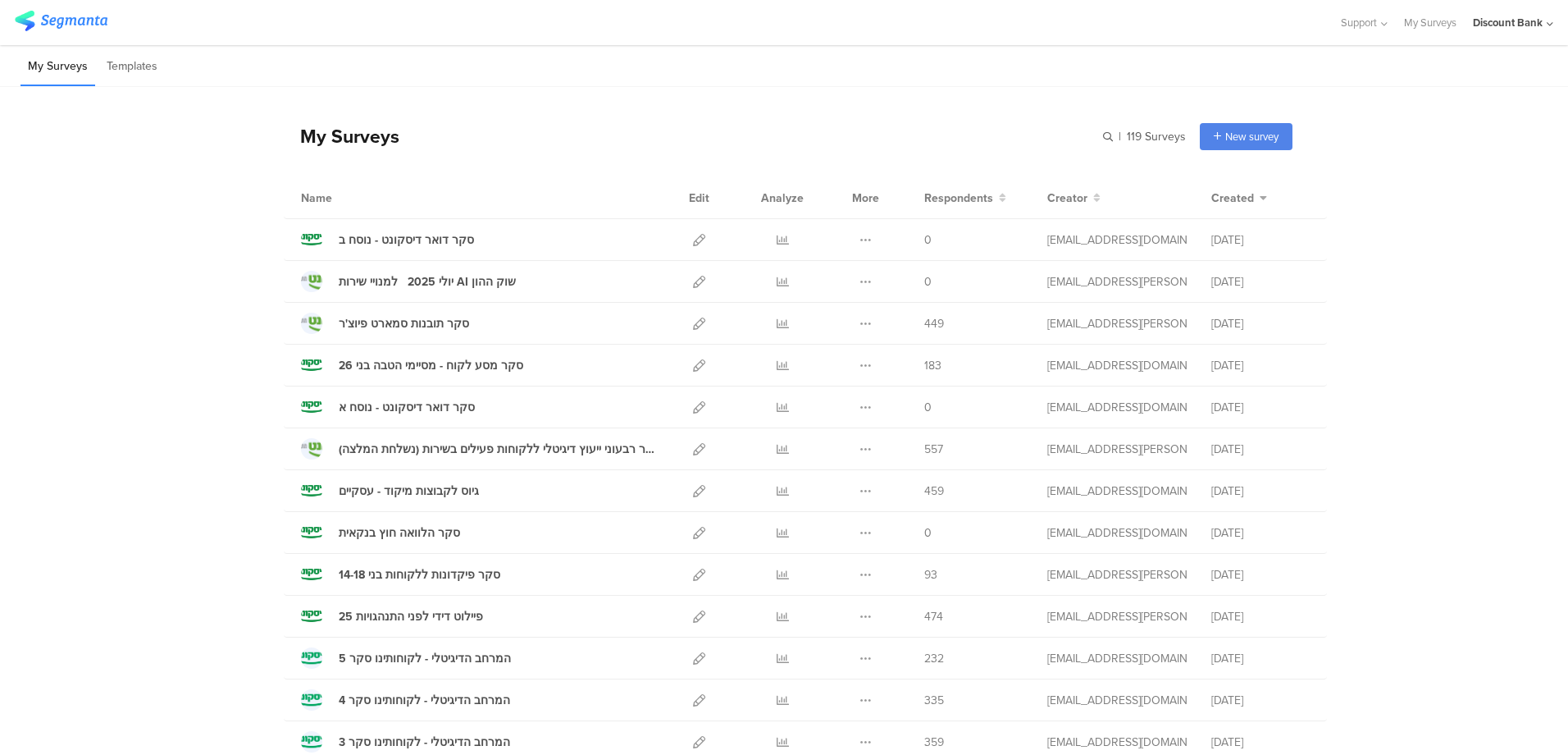
click at [692, 281] on icon at bounding box center [698, 281] width 12 height 12
click at [692, 284] on icon at bounding box center [698, 281] width 12 height 12
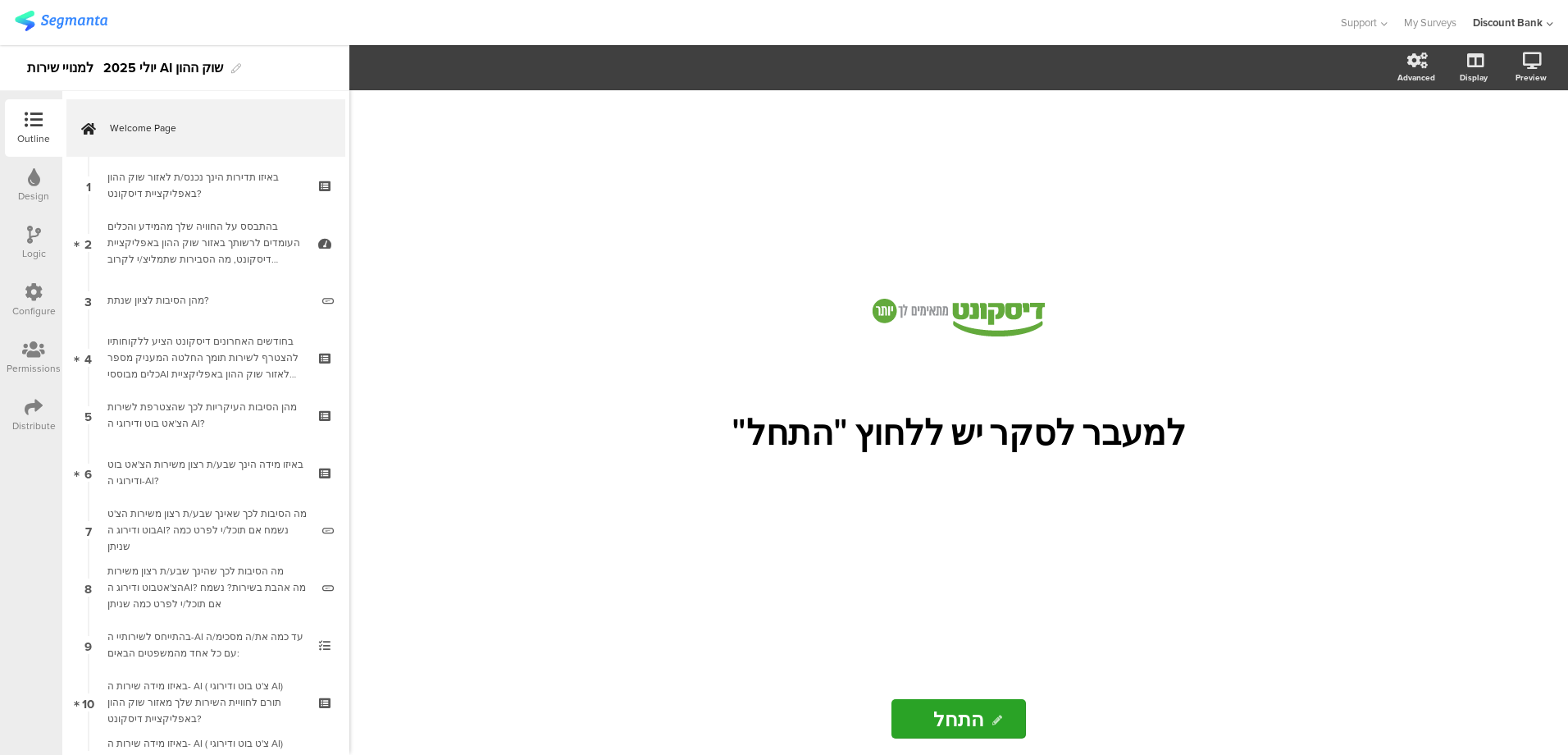
click at [179, 176] on div "באיזו תדירות הינך נכנס/ת לאזור שוק ההון באפליקציית דיסקונט?" at bounding box center [205, 185] width 196 height 33
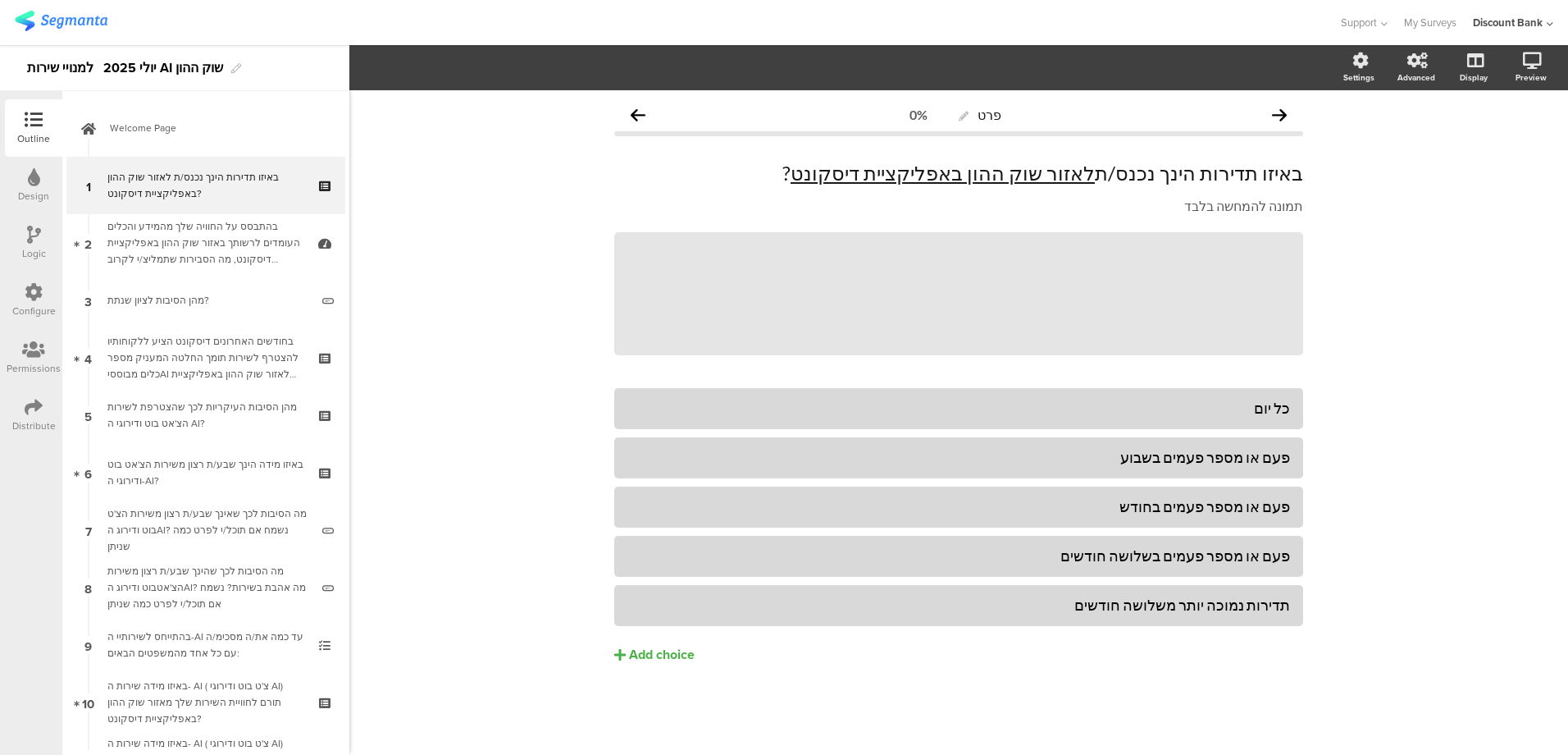
click at [179, 176] on div "באיזו תדירות הינך נכנס/ת לאזור שוק ההון באפליקציית דיסקונט?" at bounding box center [205, 185] width 196 height 33
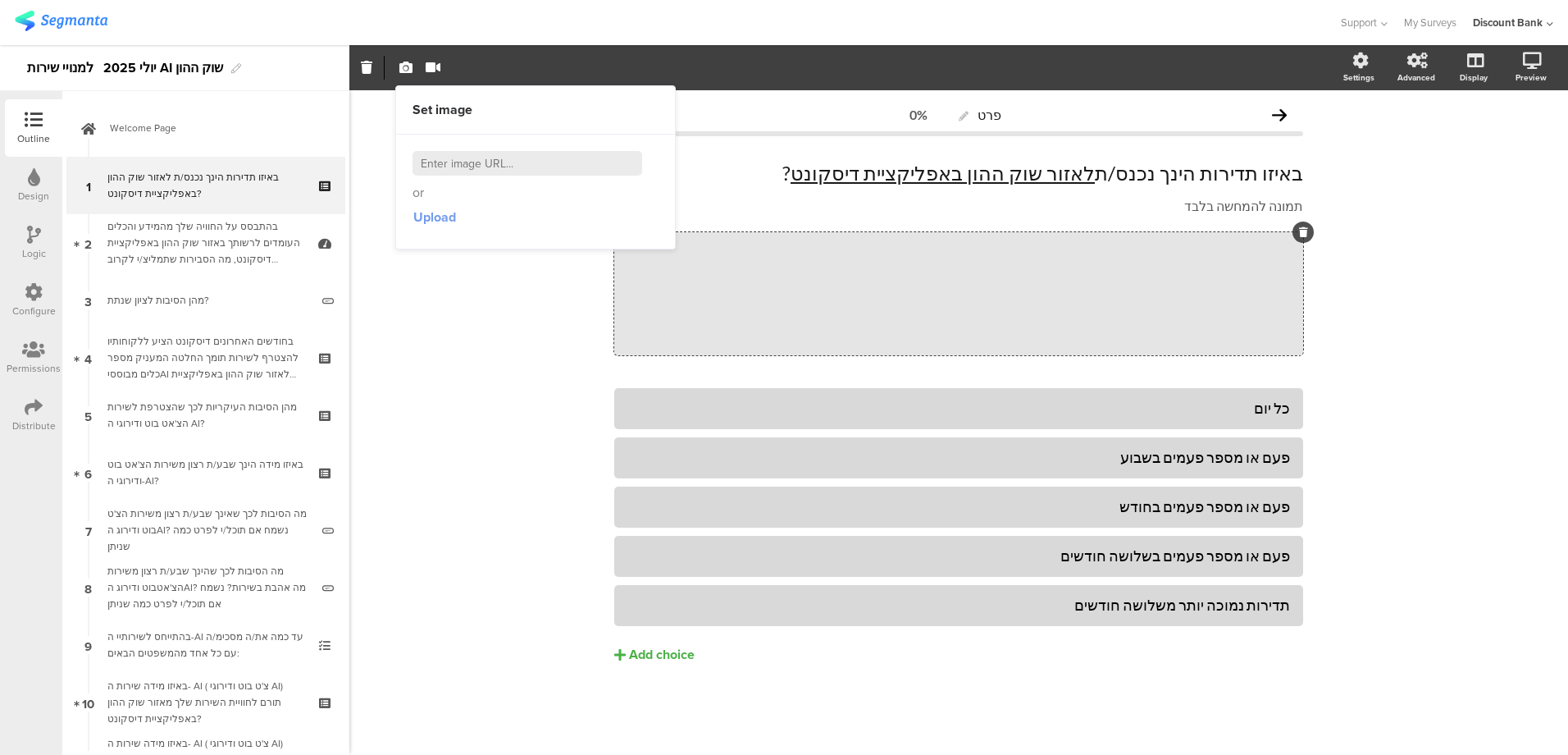
click at [428, 219] on span "Upload" at bounding box center [434, 217] width 43 height 19
click at [464, 163] on input at bounding box center [527, 163] width 230 height 25
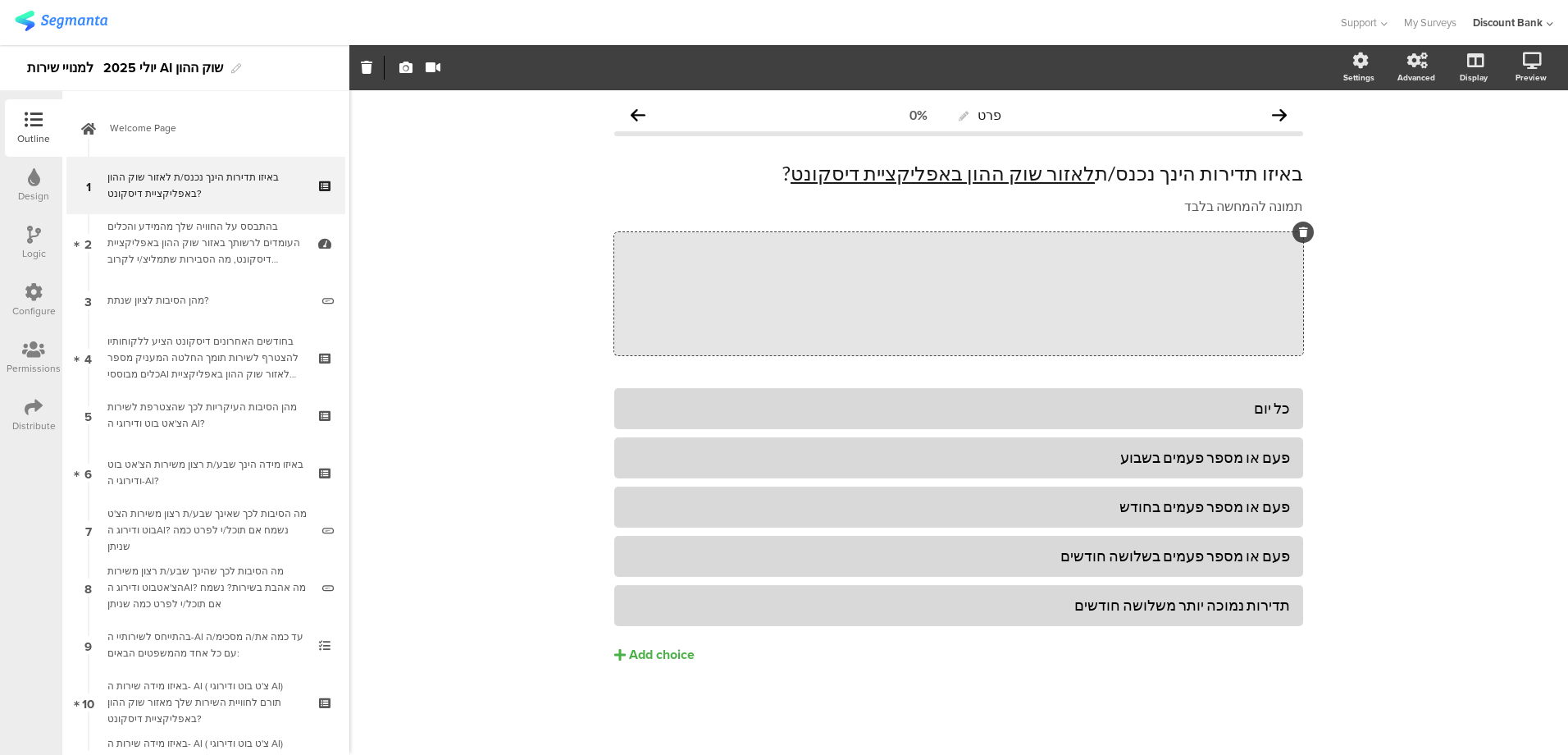
click at [405, 68] on icon "button" at bounding box center [405, 66] width 13 height 13
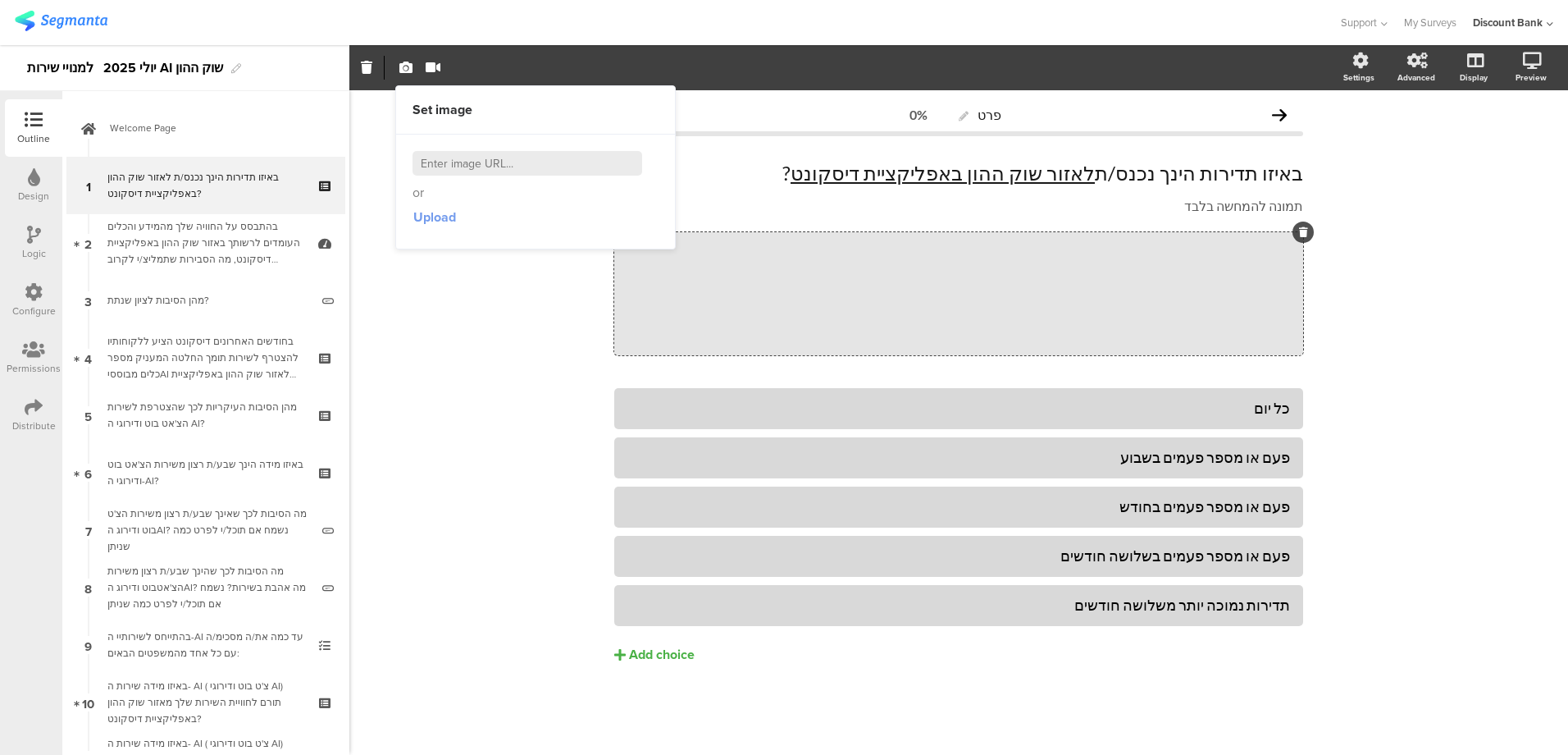
click at [439, 217] on span "Upload" at bounding box center [434, 217] width 43 height 19
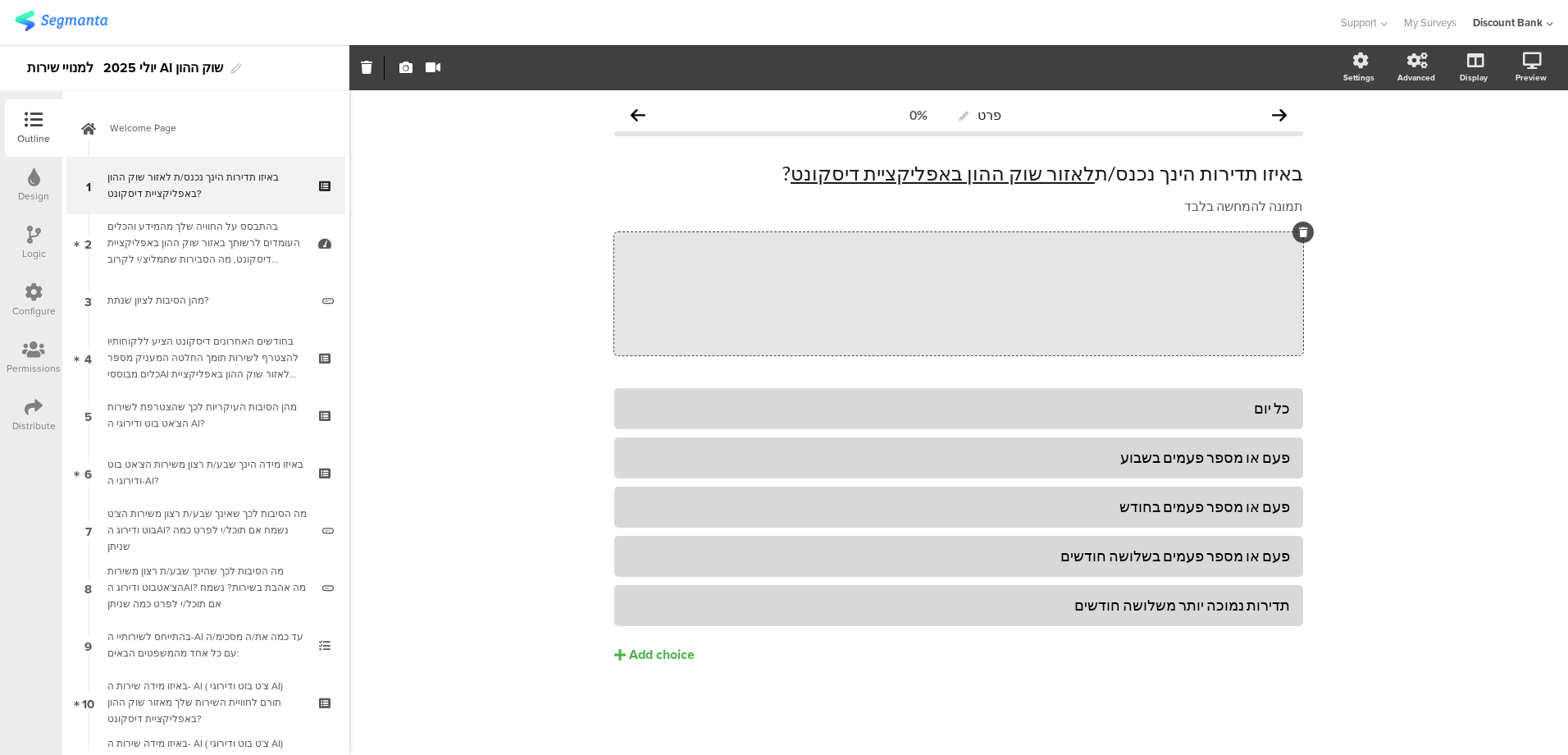
click at [422, 357] on div "פרט 0% באיזו תדירות הינך נכנס/ת לאזור שוק ההון באפליקציית דיסקונט ? באיזו תדירו…" at bounding box center [958, 423] width 1219 height 665
click at [1439, 26] on link "My Surveys" at bounding box center [1430, 22] width 53 height 45
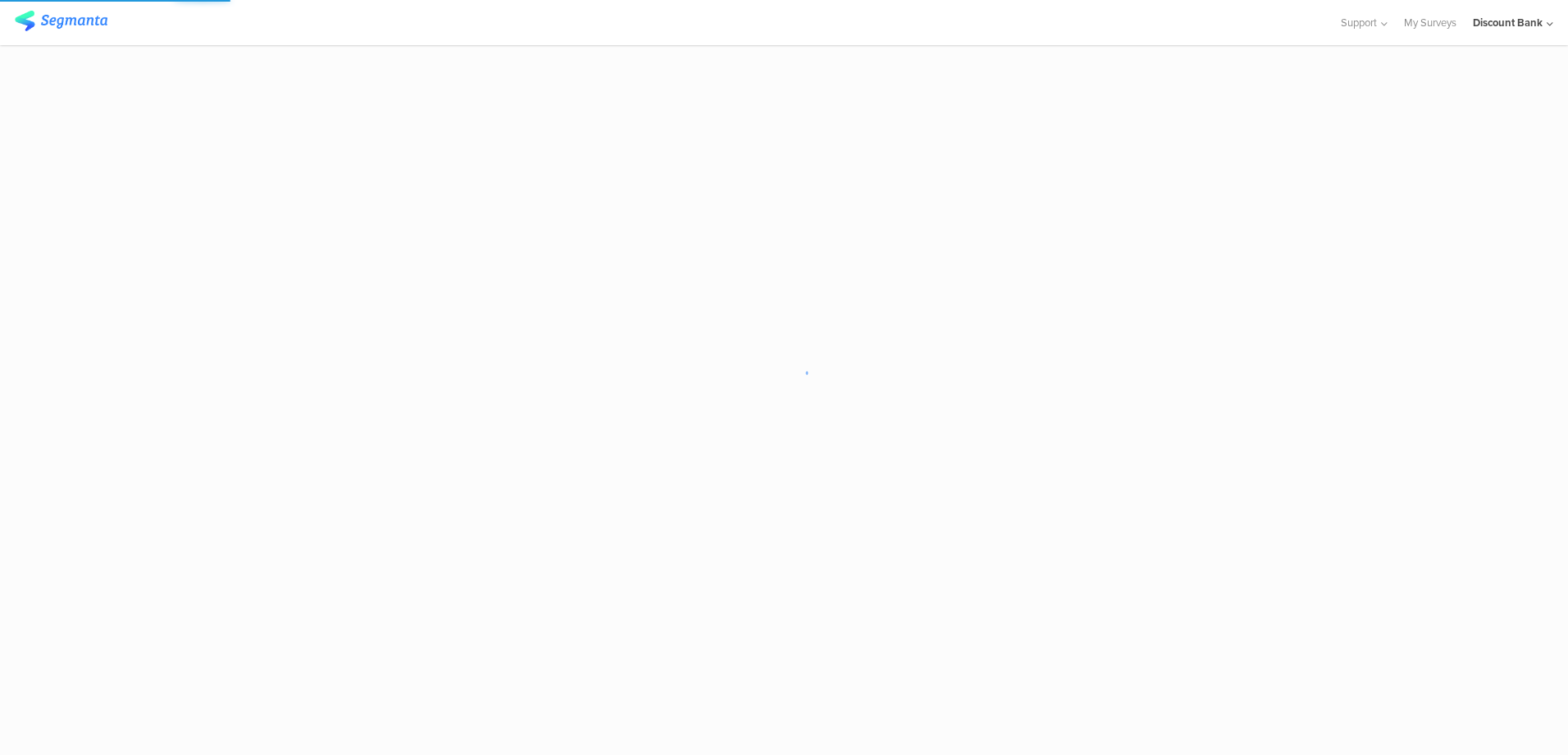
click at [1525, 23] on div "Discount Bank" at bounding box center [1508, 22] width 70 height 15
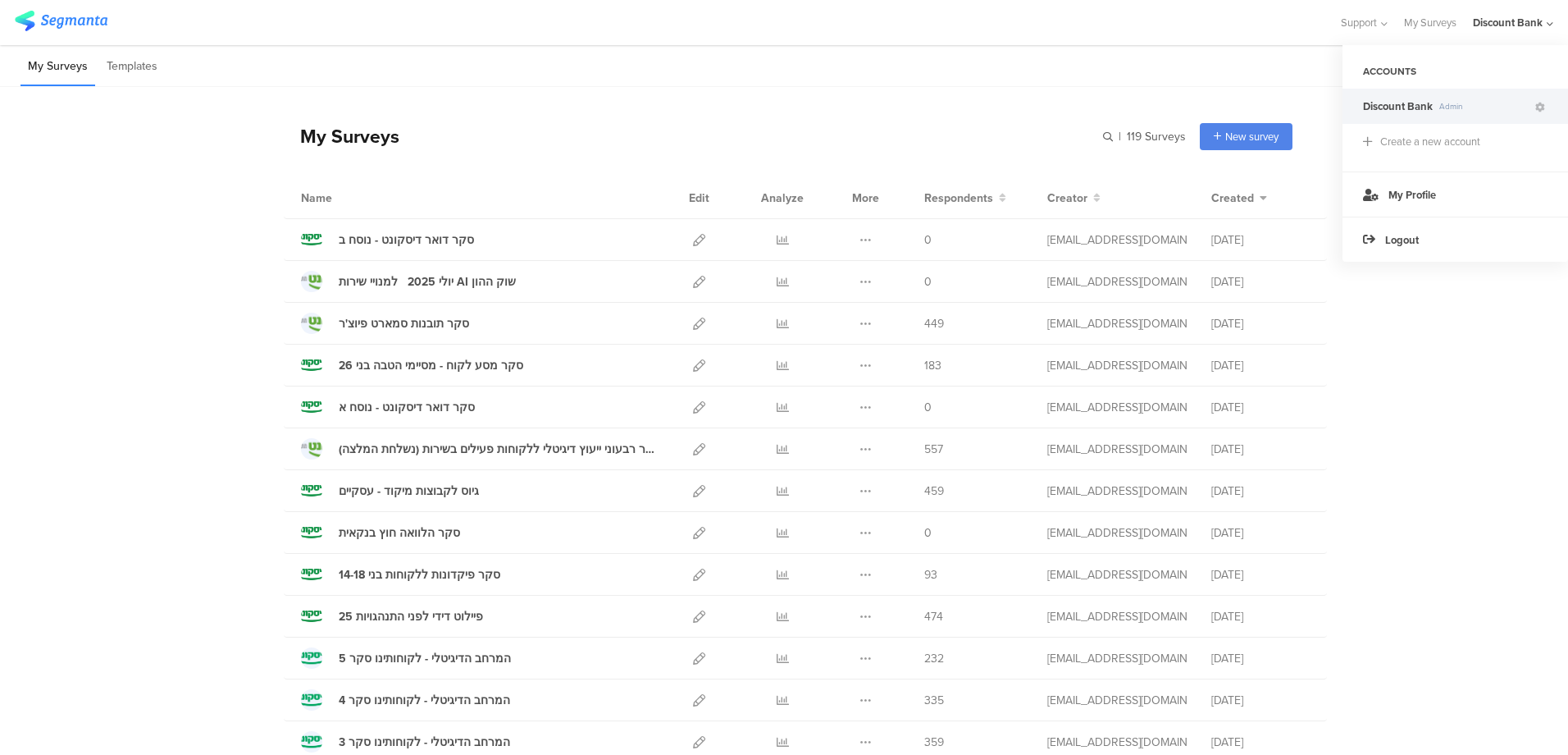
click at [1538, 104] on icon at bounding box center [1540, 107] width 10 height 10
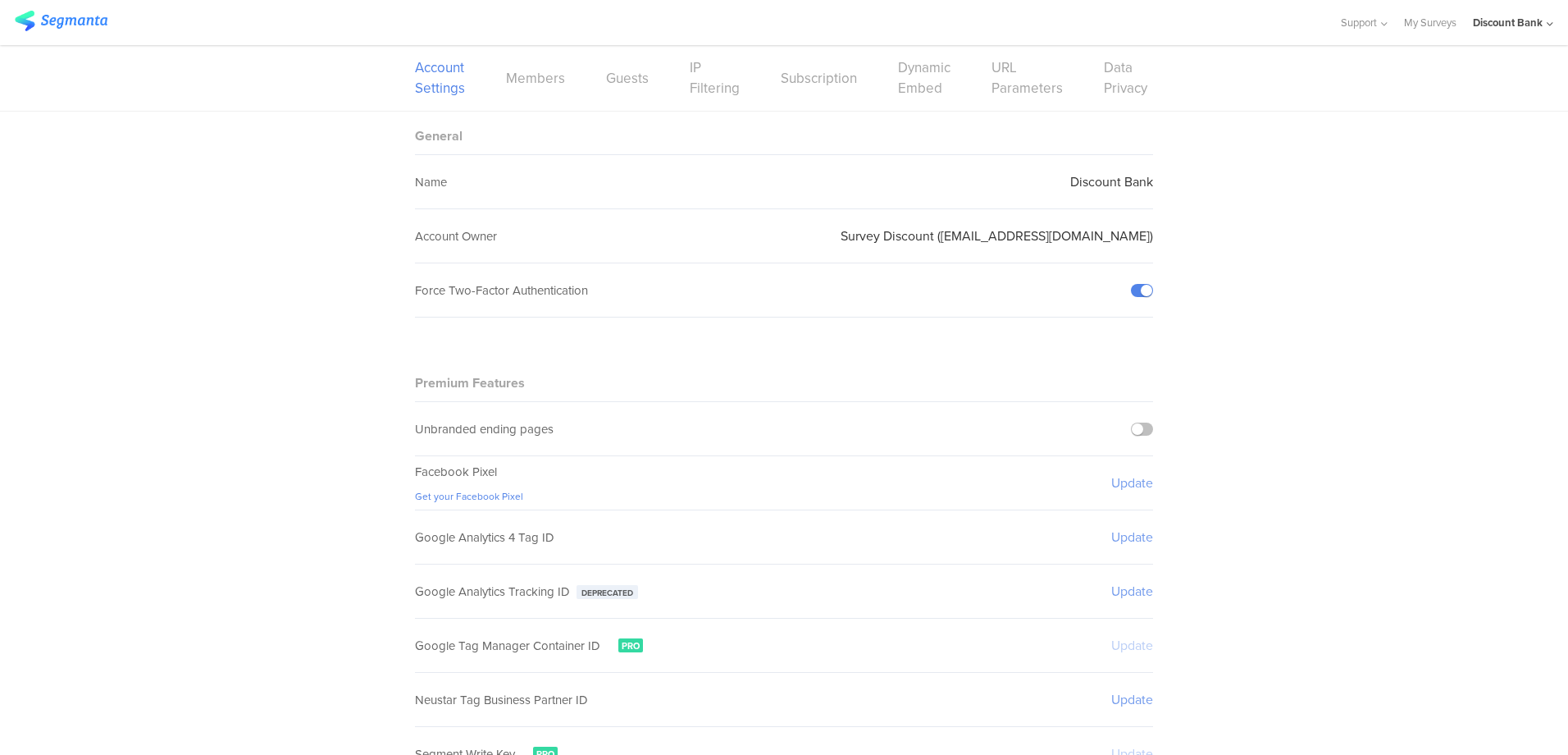
click at [1419, 19] on link "My Surveys" at bounding box center [1430, 22] width 53 height 45
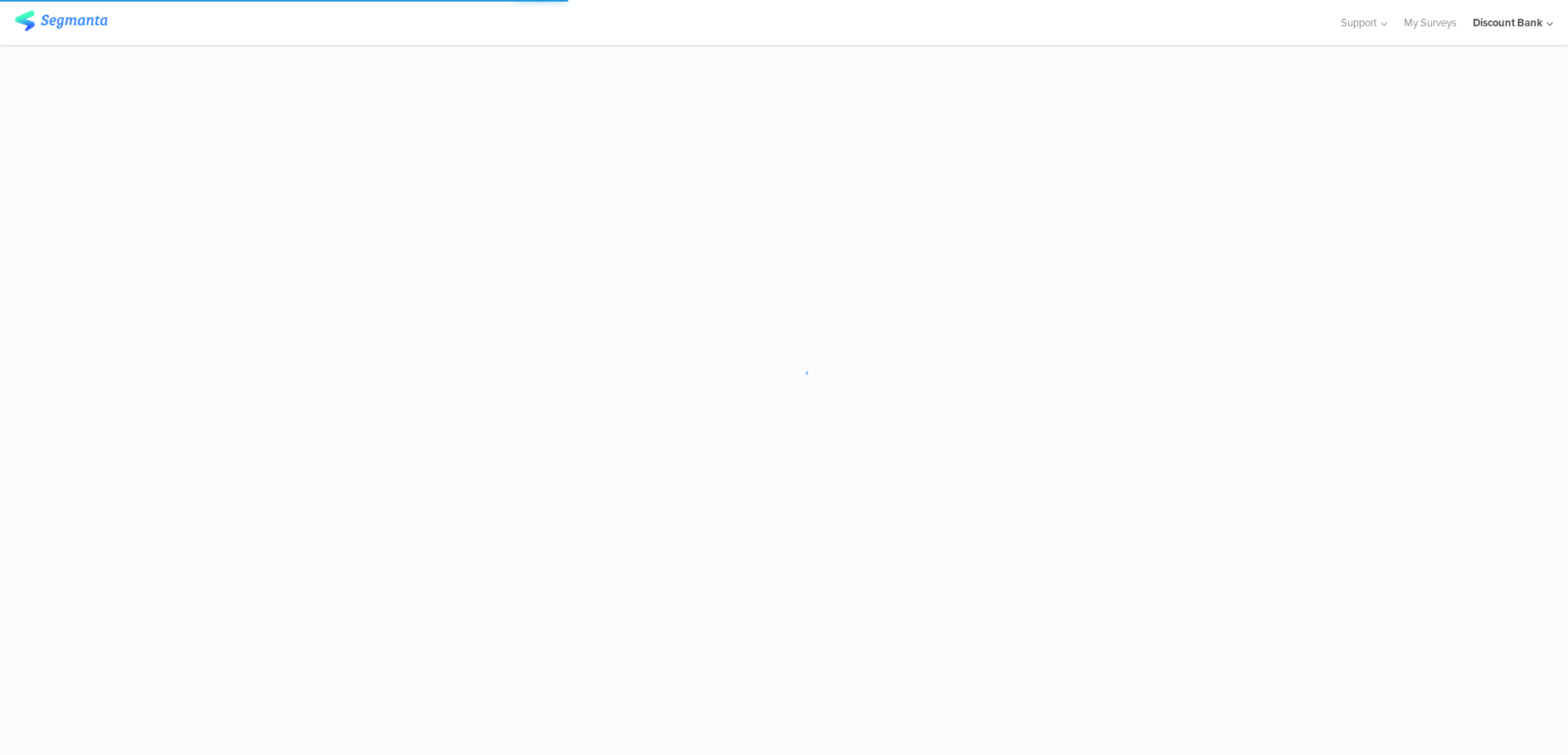
click at [1348, 29] on span "Support" at bounding box center [1358, 22] width 36 height 15
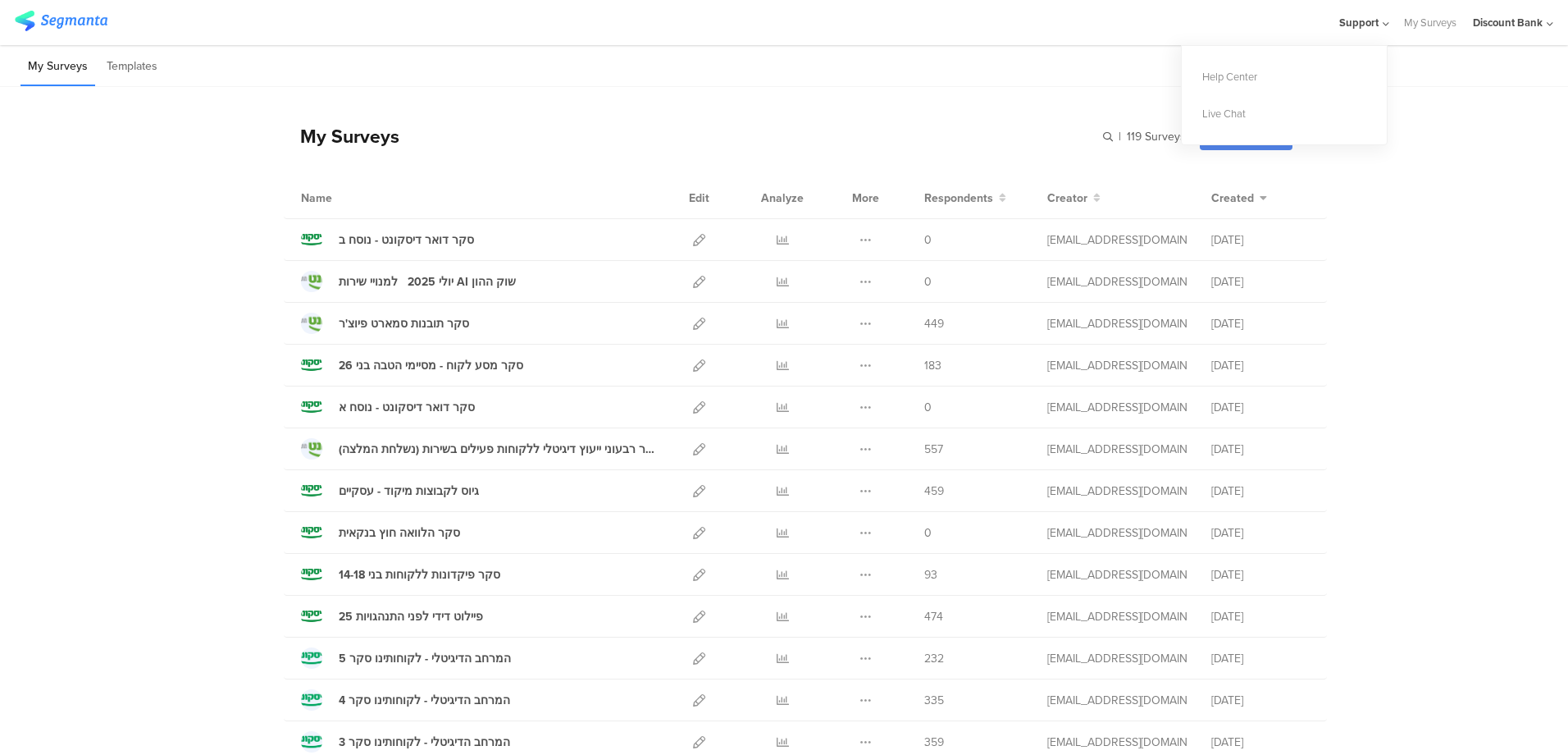
click at [1422, 21] on link "My Surveys" at bounding box center [1430, 22] width 53 height 45
click at [1357, 26] on span "Support" at bounding box center [1358, 22] width 36 height 15
click at [1219, 80] on div "Help Center" at bounding box center [1284, 76] width 205 height 37
click at [1101, 135] on input "text" at bounding box center [1071, 136] width 230 height 27
click at [123, 66] on li "Templates" at bounding box center [131, 66] width 66 height 38
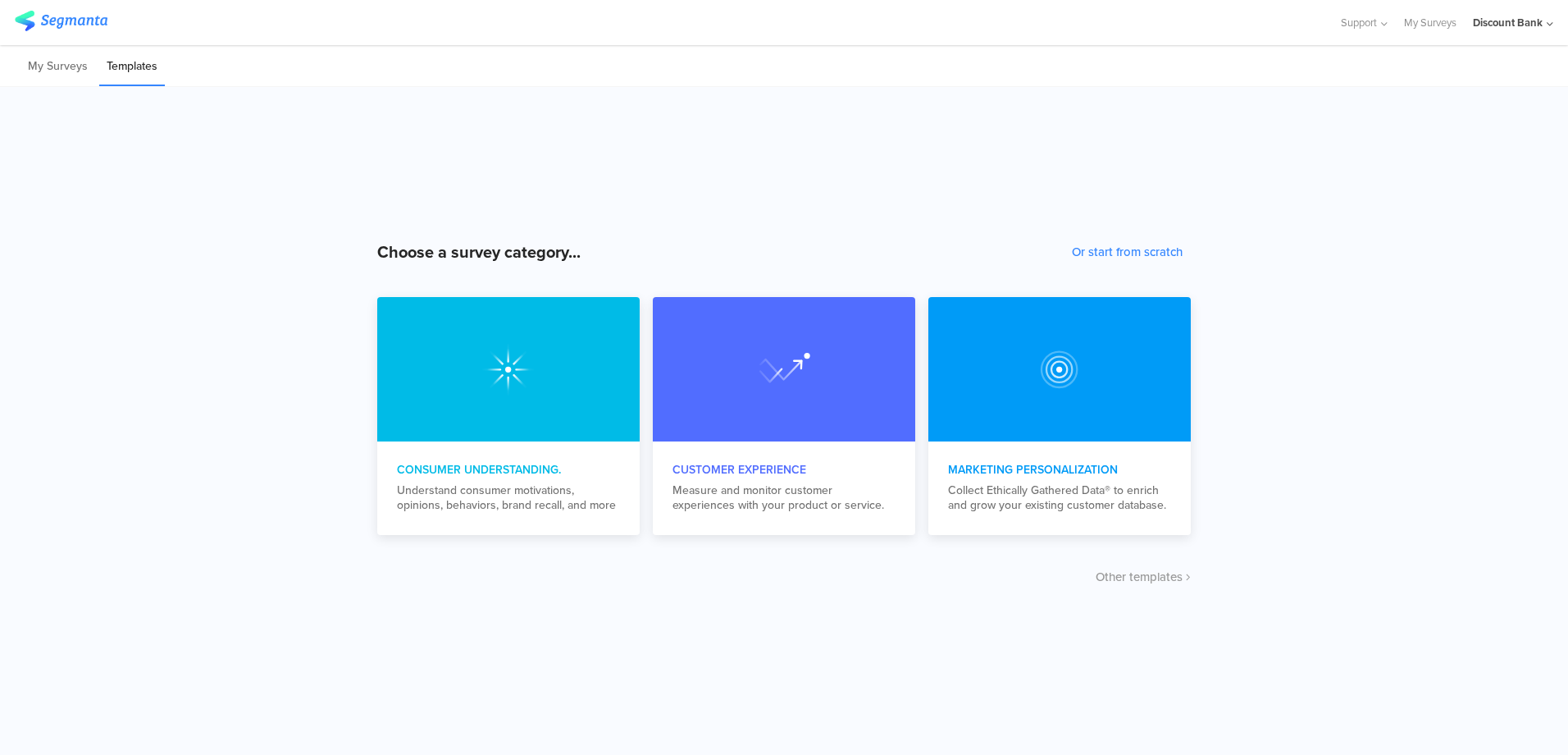
click at [40, 65] on li "My Surveys" at bounding box center [58, 66] width 75 height 38
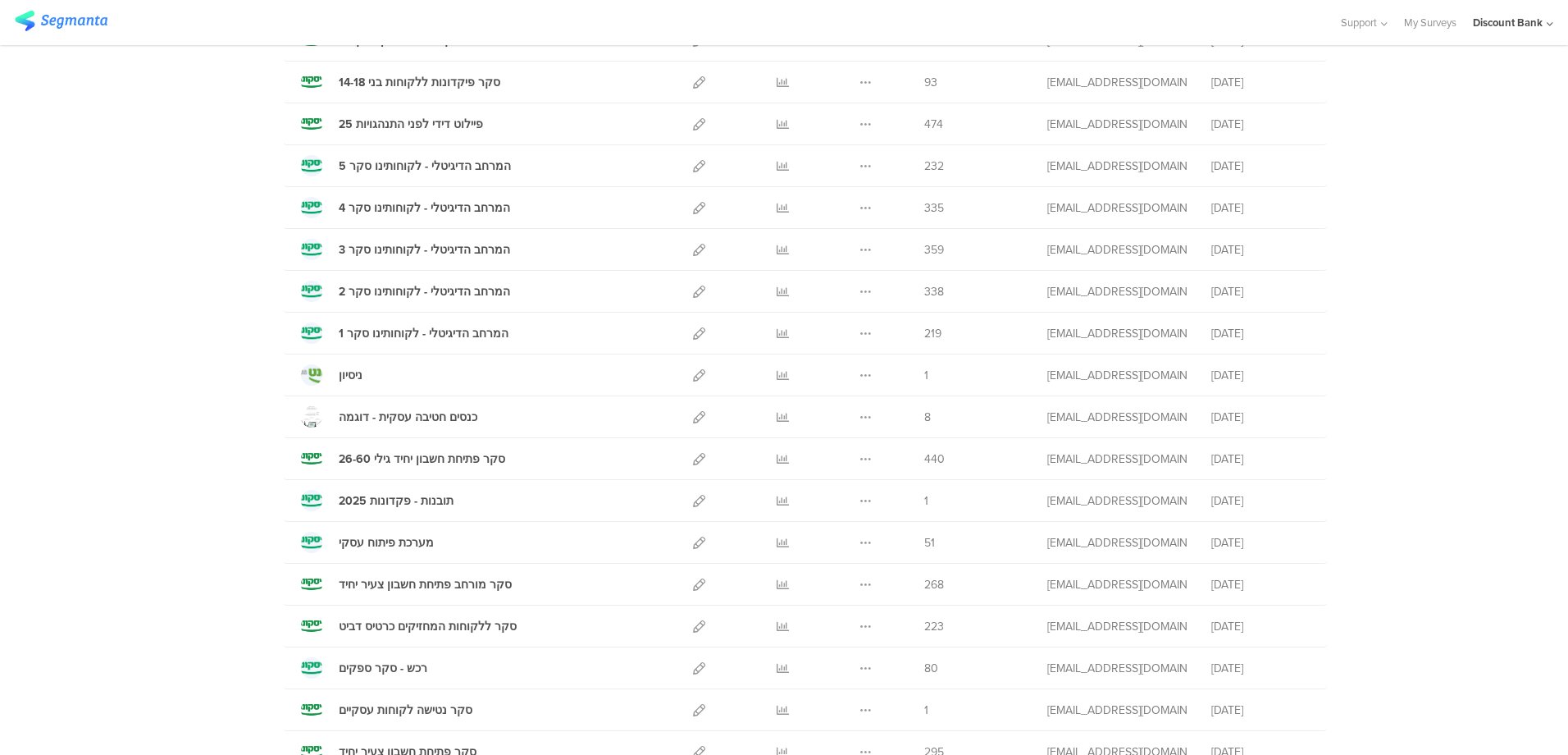
scroll to position [984, 0]
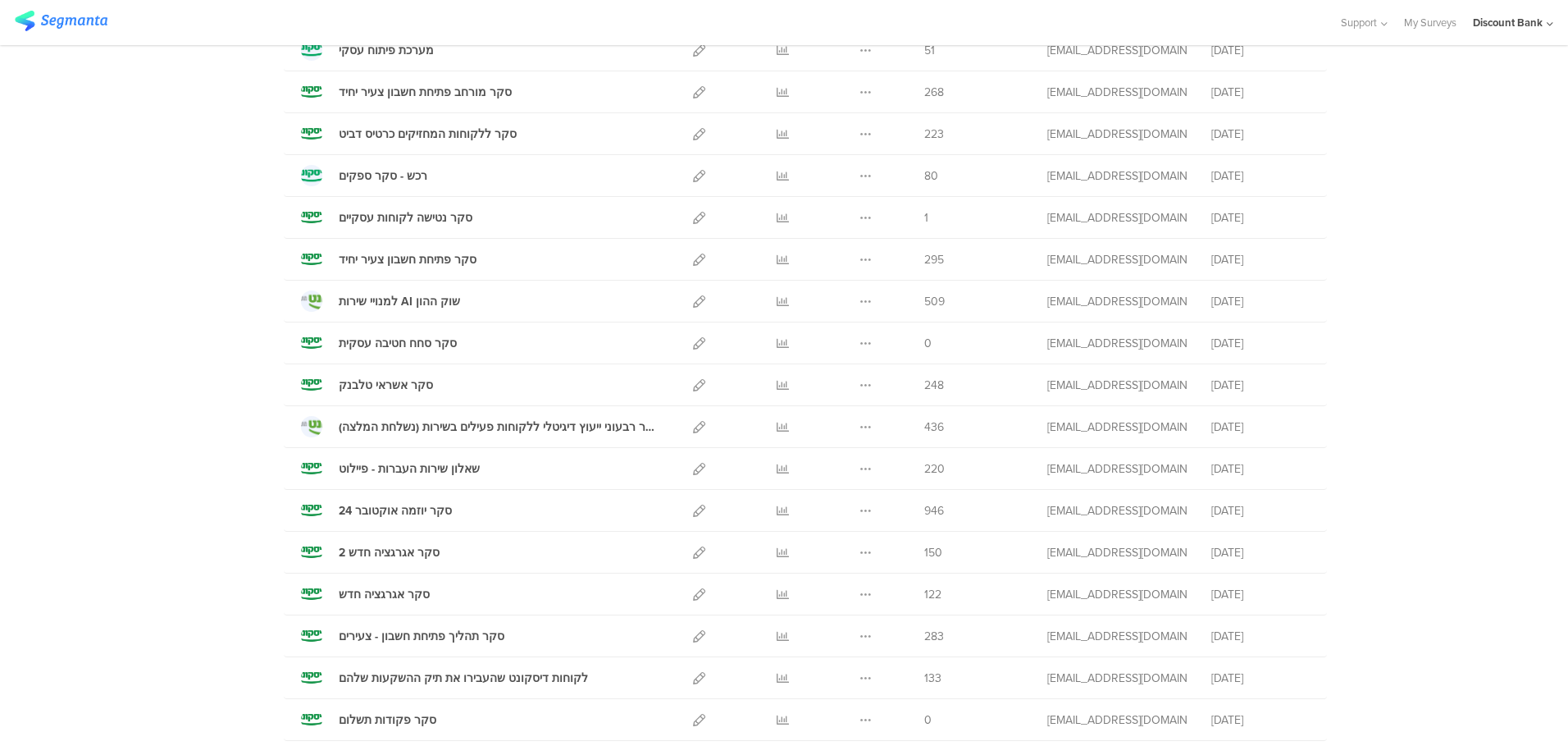
click at [692, 632] on icon at bounding box center [698, 636] width 12 height 12
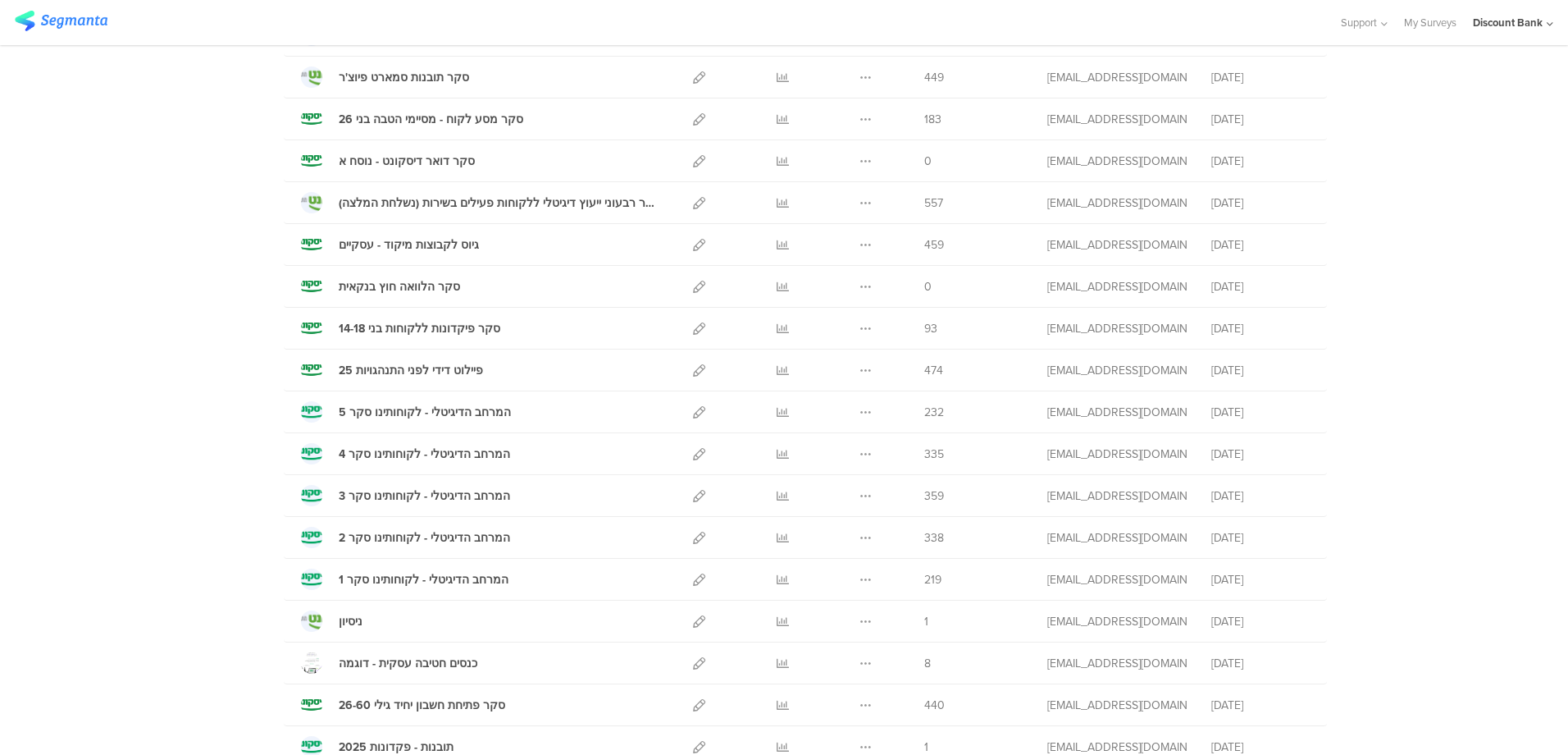
scroll to position [0, 0]
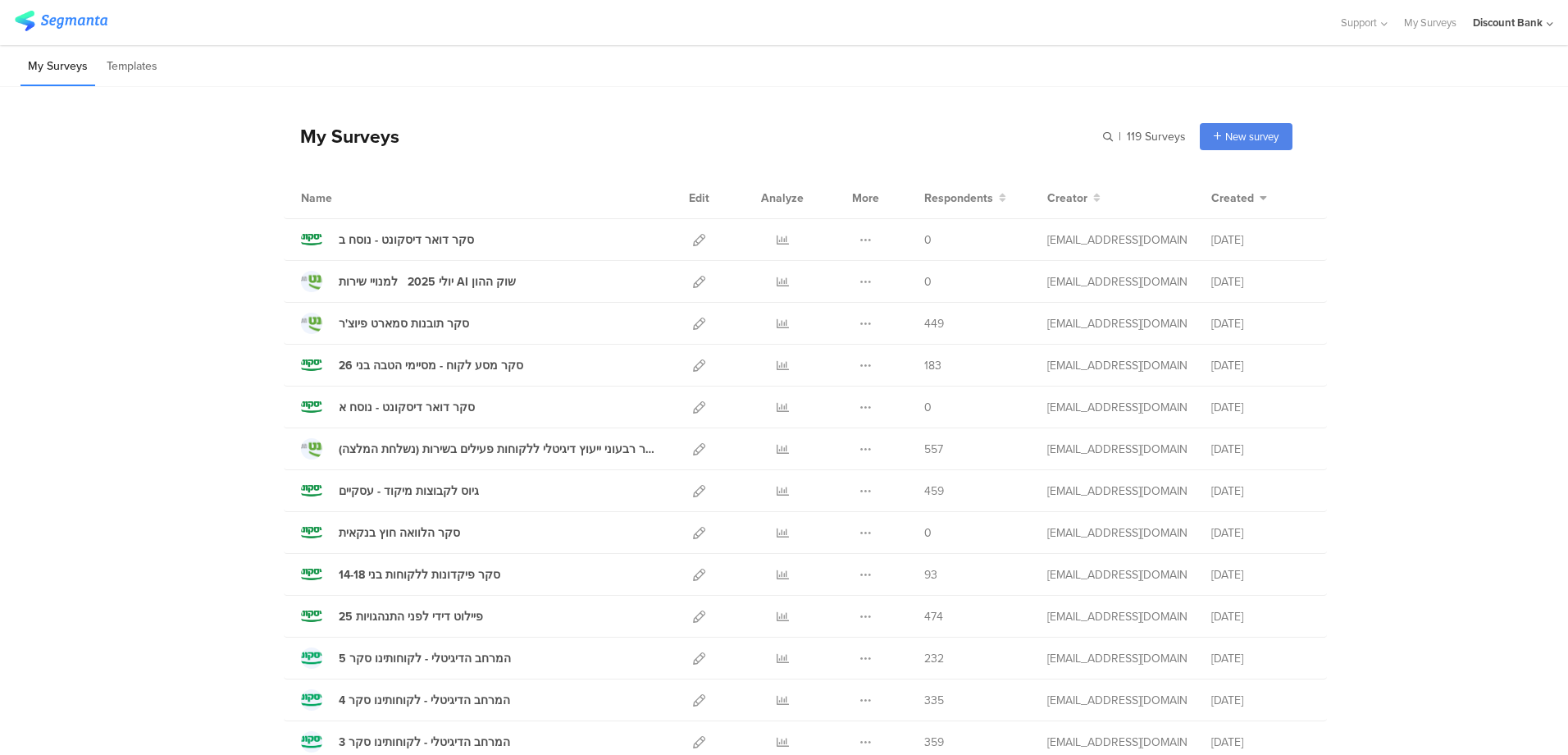
click at [859, 277] on icon at bounding box center [865, 281] width 12 height 12
click at [692, 277] on icon at bounding box center [698, 281] width 12 height 12
drag, startPoint x: 124, startPoint y: 271, endPoint x: 322, endPoint y: 280, distance: 198.2
click at [648, 164] on div "My Surveys | 119 Surveys New survey Start from scratch Choose from templates" at bounding box center [788, 135] width 1008 height 66
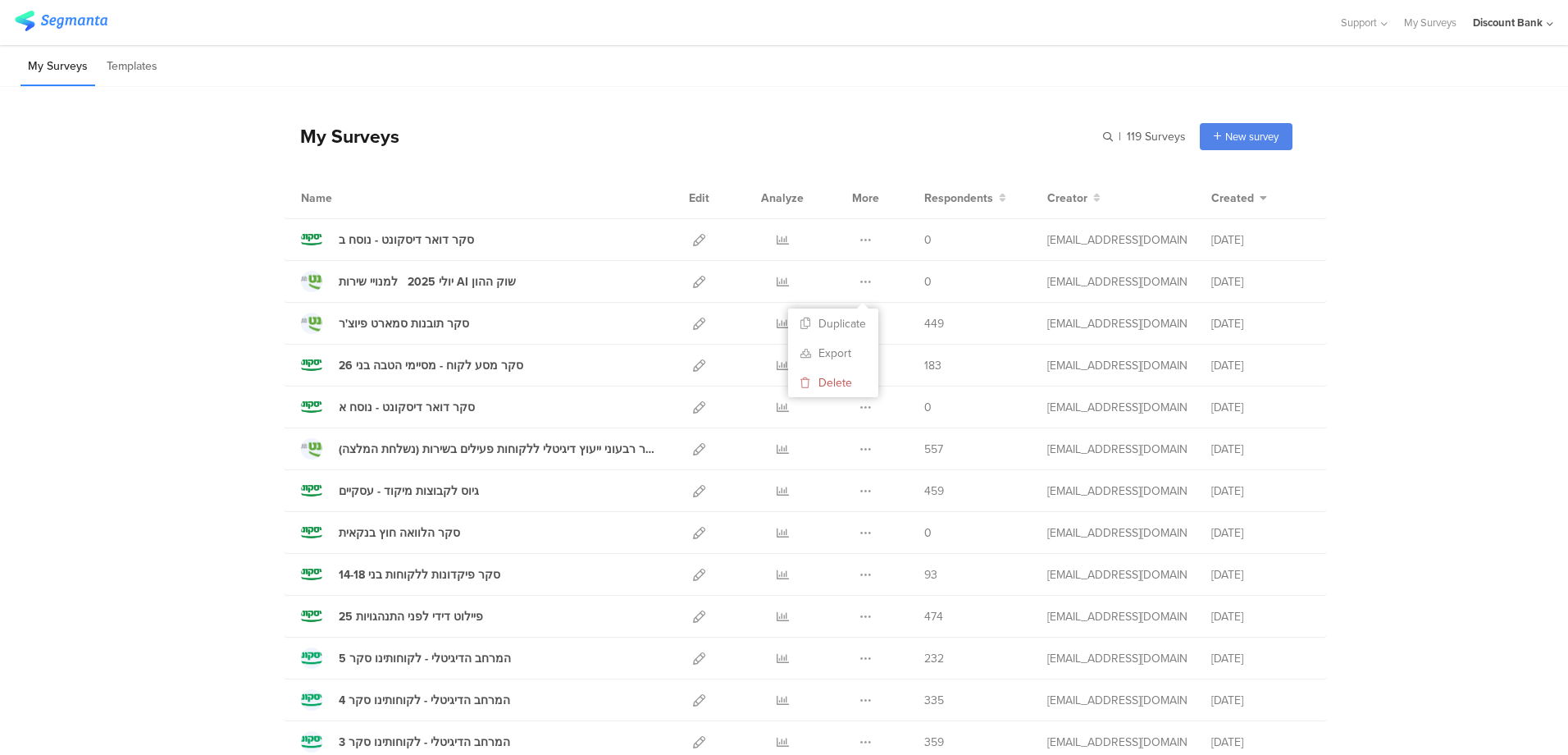
click at [872, 281] on div "Duplicate Export Delete" at bounding box center [864, 281] width 35 height 41
click at [863, 281] on icon at bounding box center [865, 281] width 12 height 12
click at [692, 282] on icon at bounding box center [698, 281] width 12 height 12
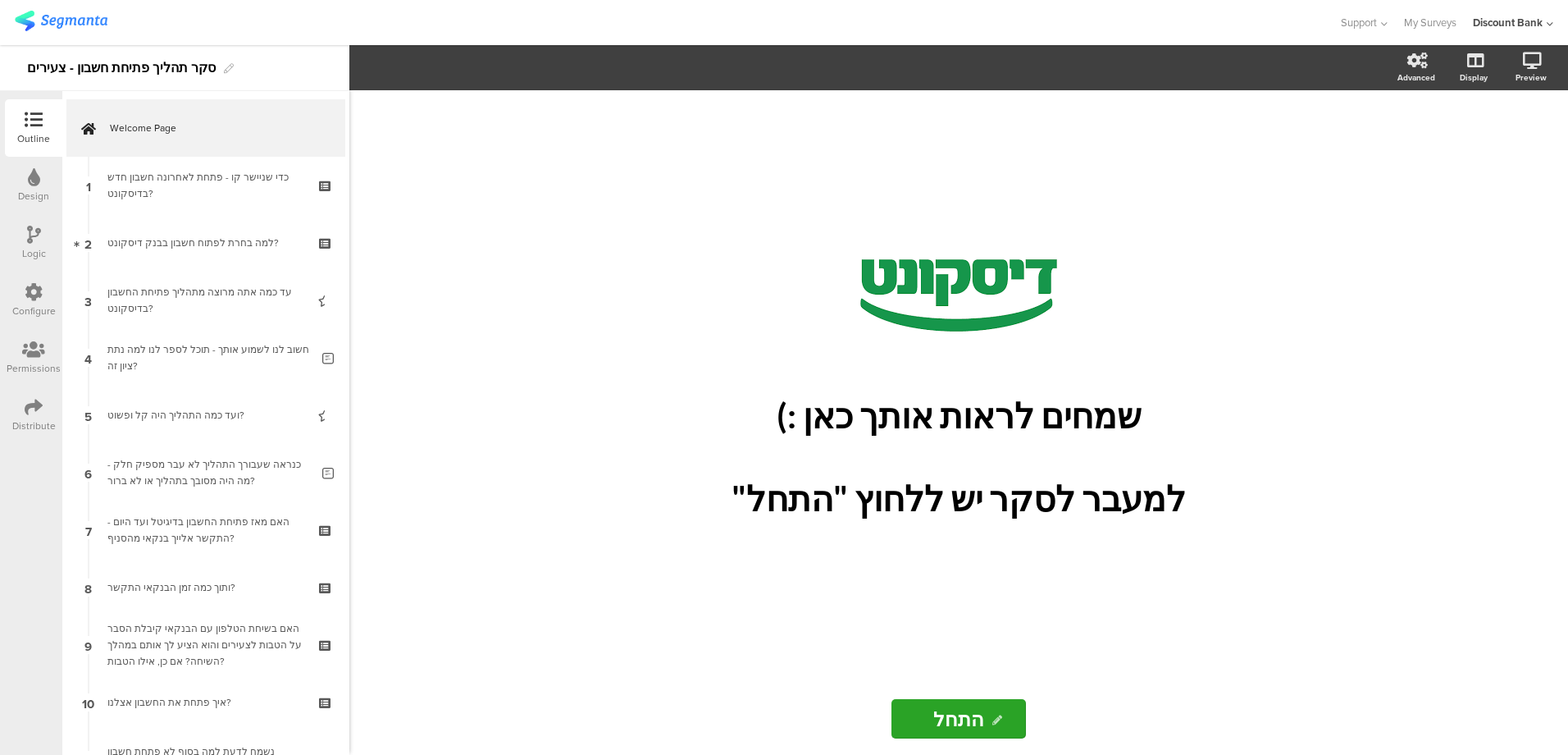
click at [209, 189] on div "כדי שניישר קו - פתחת לאחרונה חשבון חדש בדיסקונט?" at bounding box center [205, 185] width 196 height 33
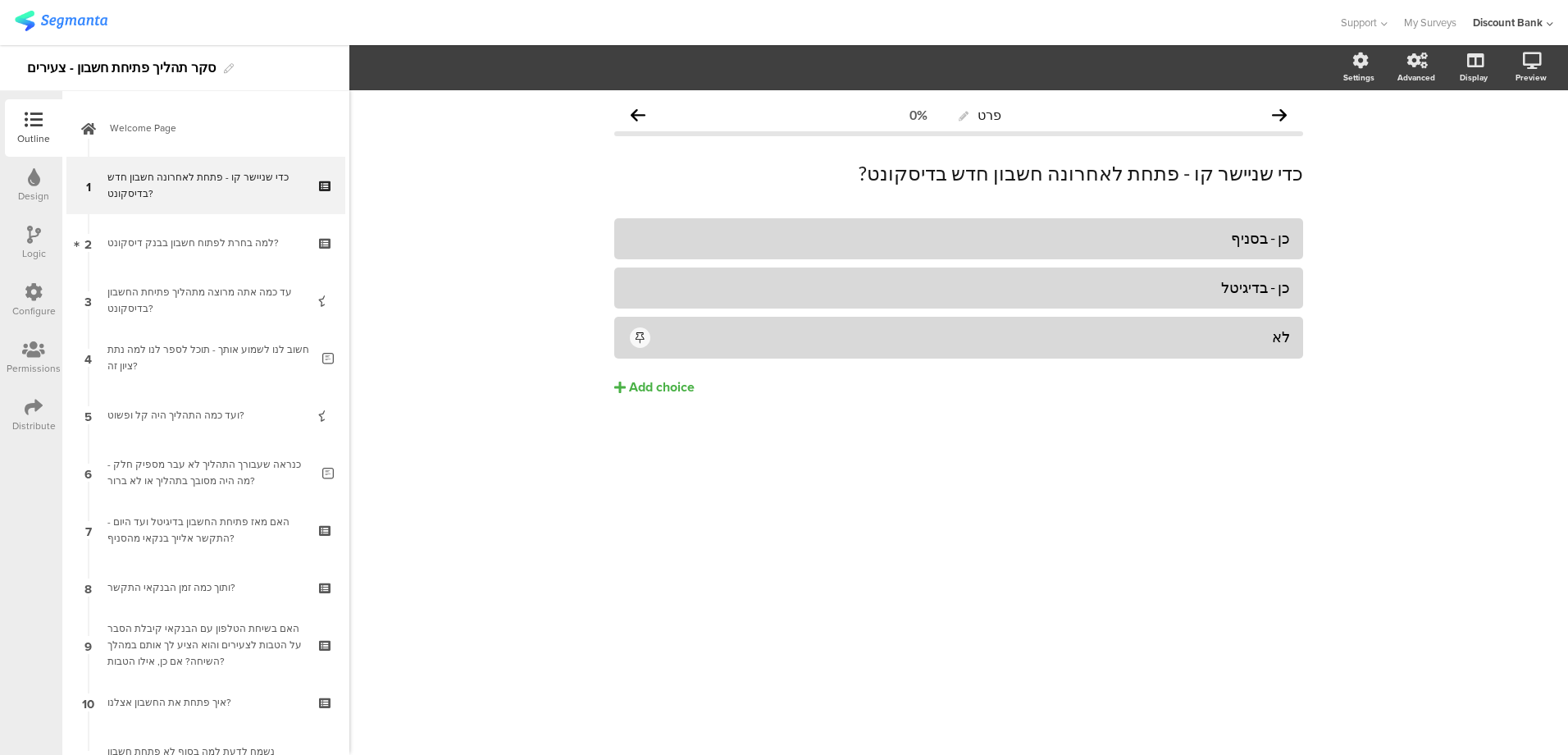
click at [31, 25] on img at bounding box center [60, 21] width 93 height 20
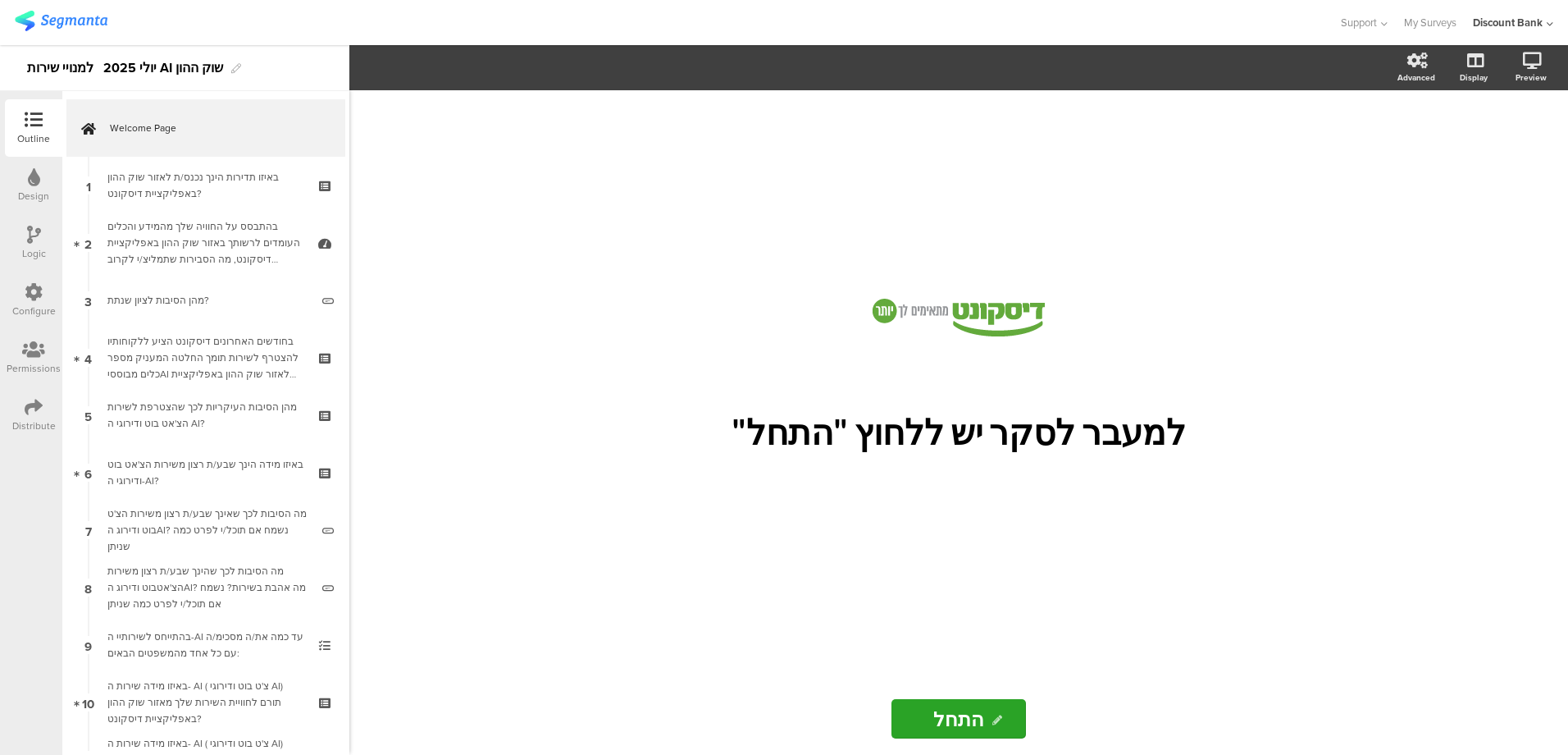
click at [31, 183] on icon at bounding box center [34, 176] width 12 height 18
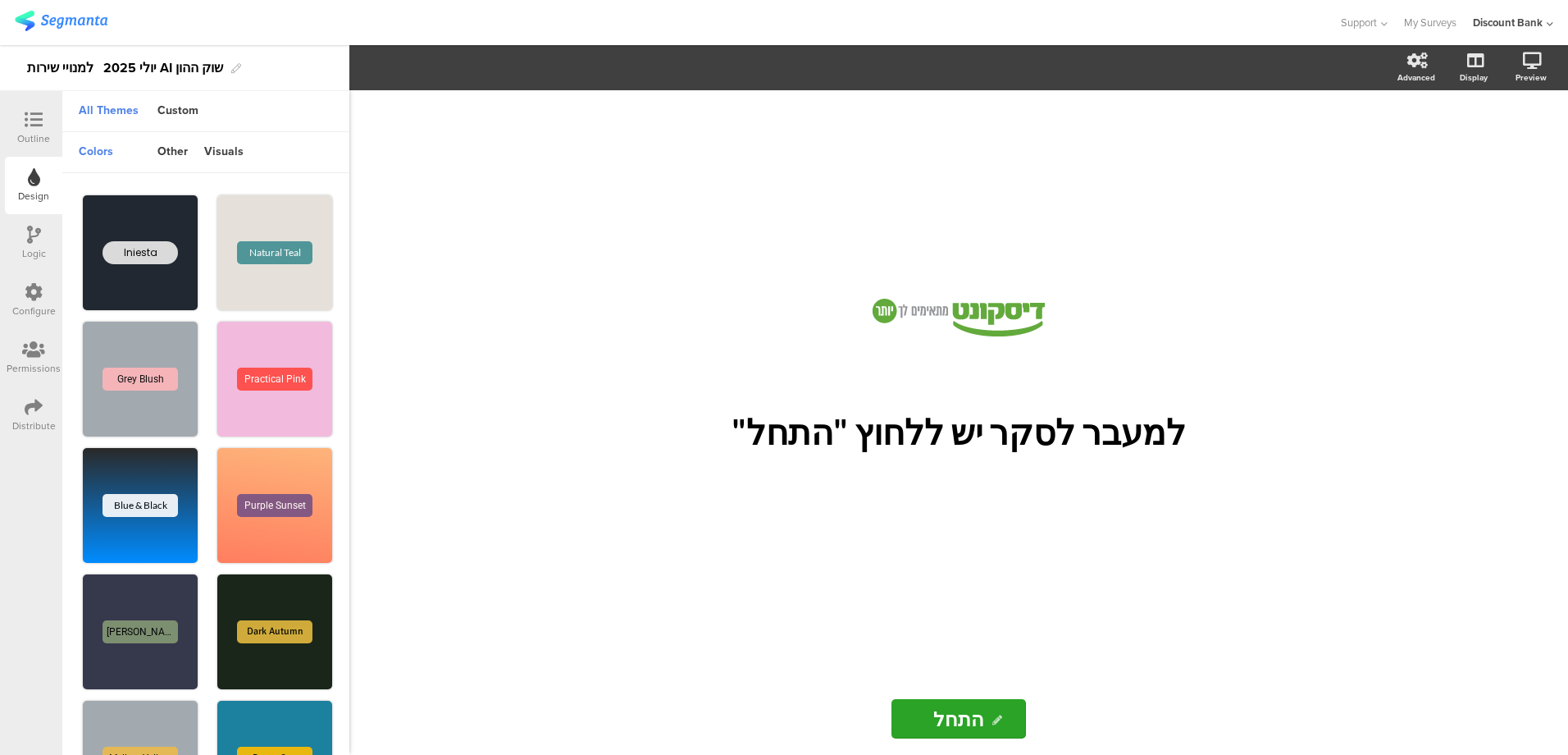
click at [26, 349] on icon at bounding box center [33, 349] width 23 height 18
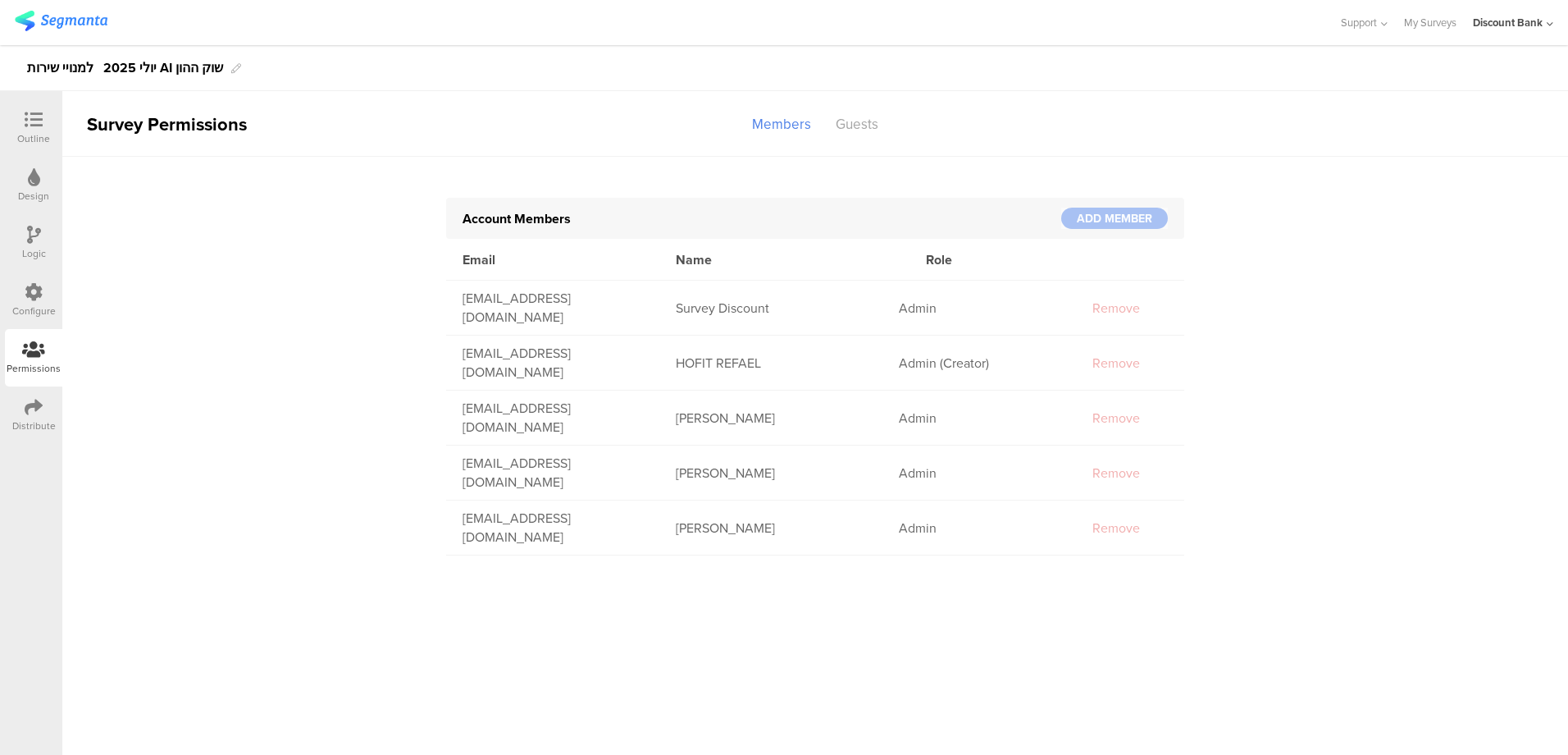
click at [30, 296] on icon at bounding box center [33, 291] width 18 height 18
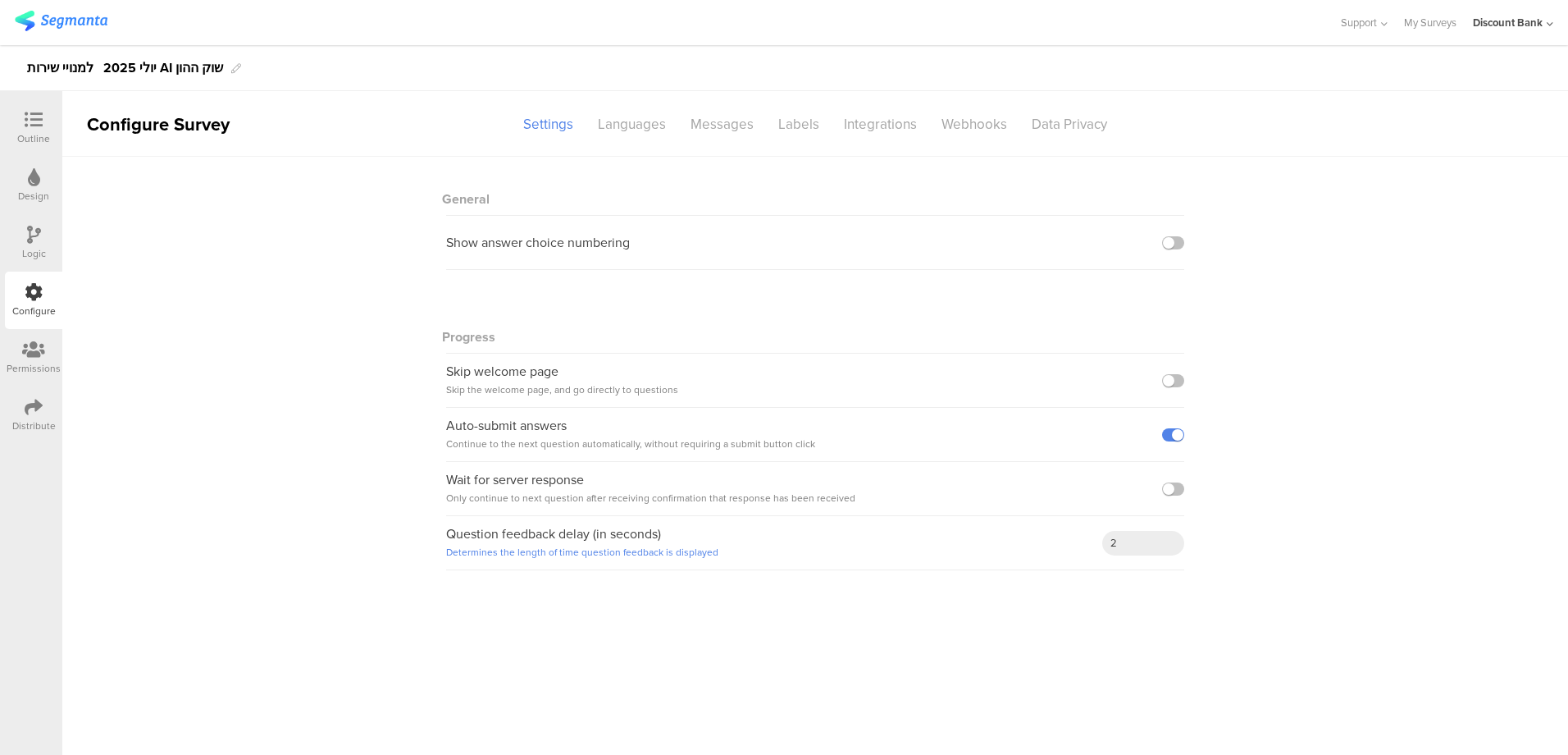
click at [37, 240] on icon at bounding box center [34, 234] width 14 height 18
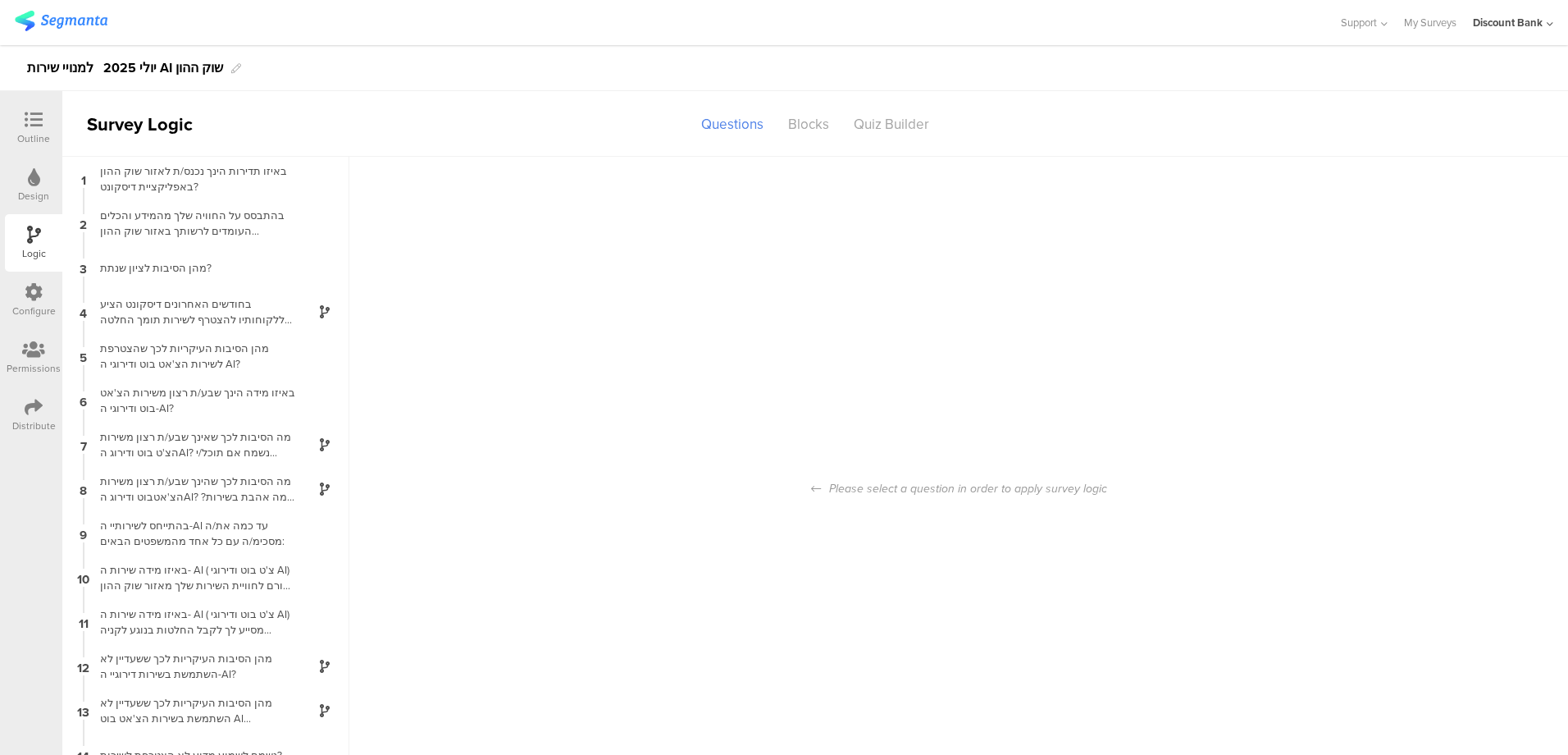
click at [42, 182] on div "Design" at bounding box center [33, 185] width 57 height 57
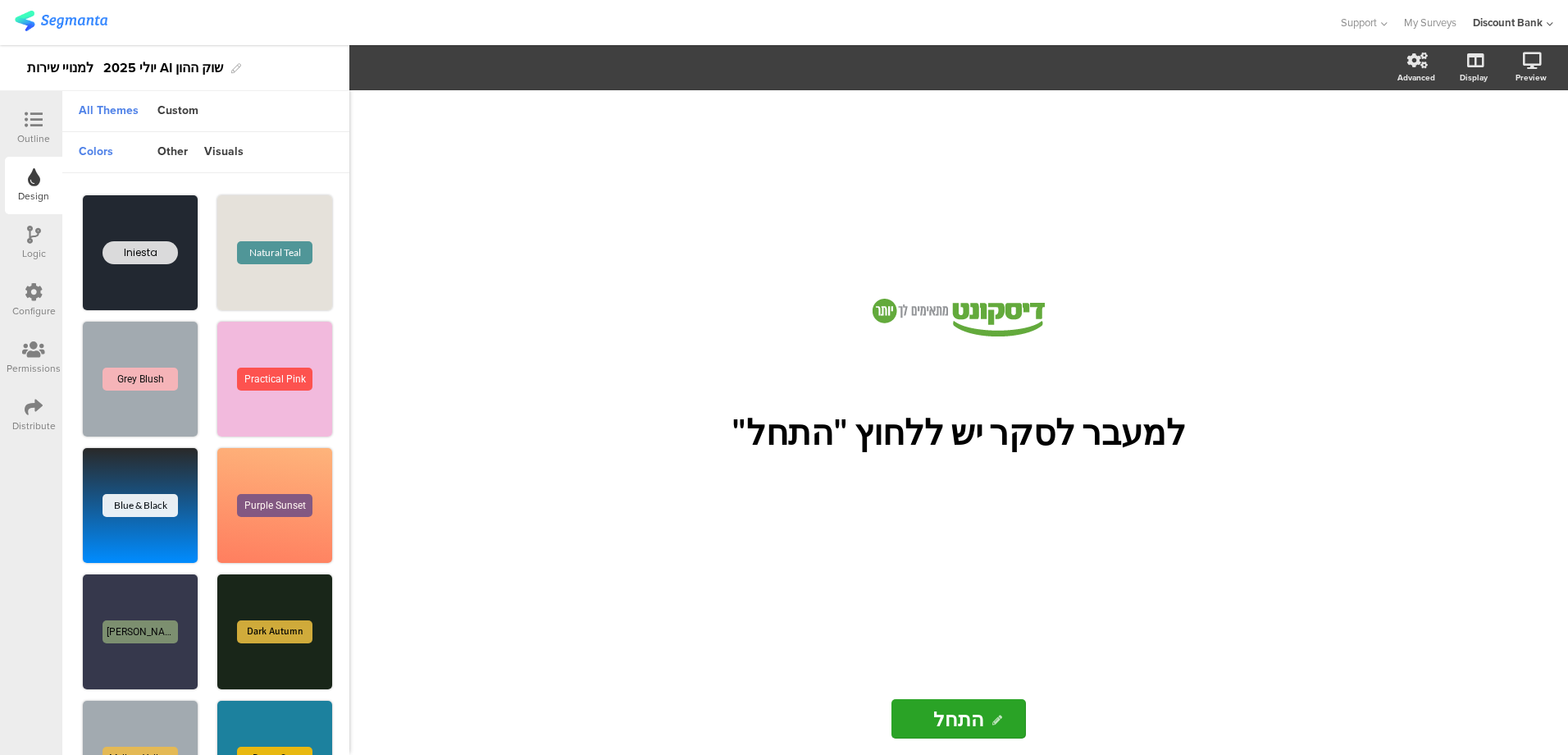
click at [40, 128] on icon at bounding box center [33, 119] width 18 height 18
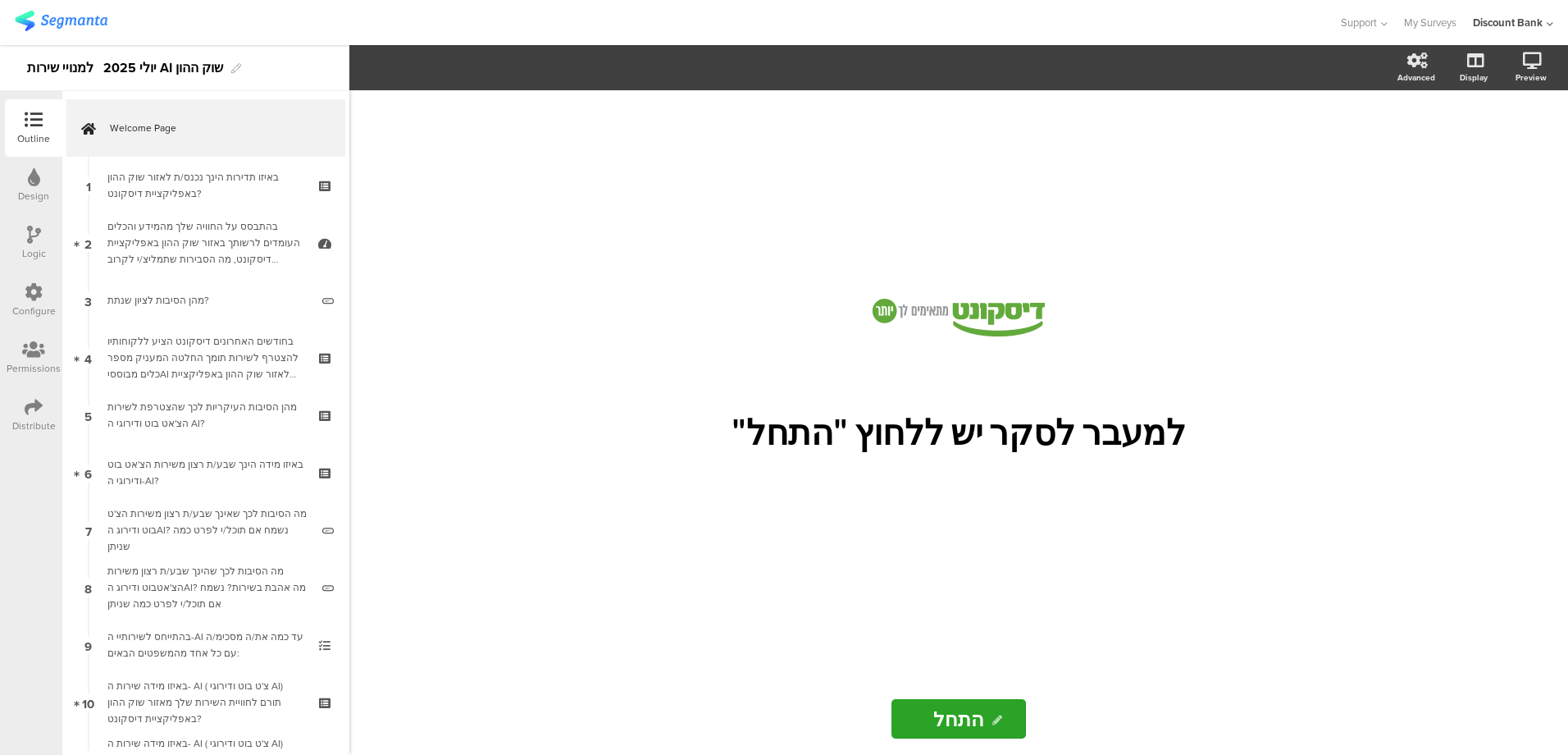
click at [160, 182] on div "באיזו תדירות הינך נכנס/ת לאזור שוק ההון באפליקציית דיסקונט?" at bounding box center [205, 185] width 196 height 33
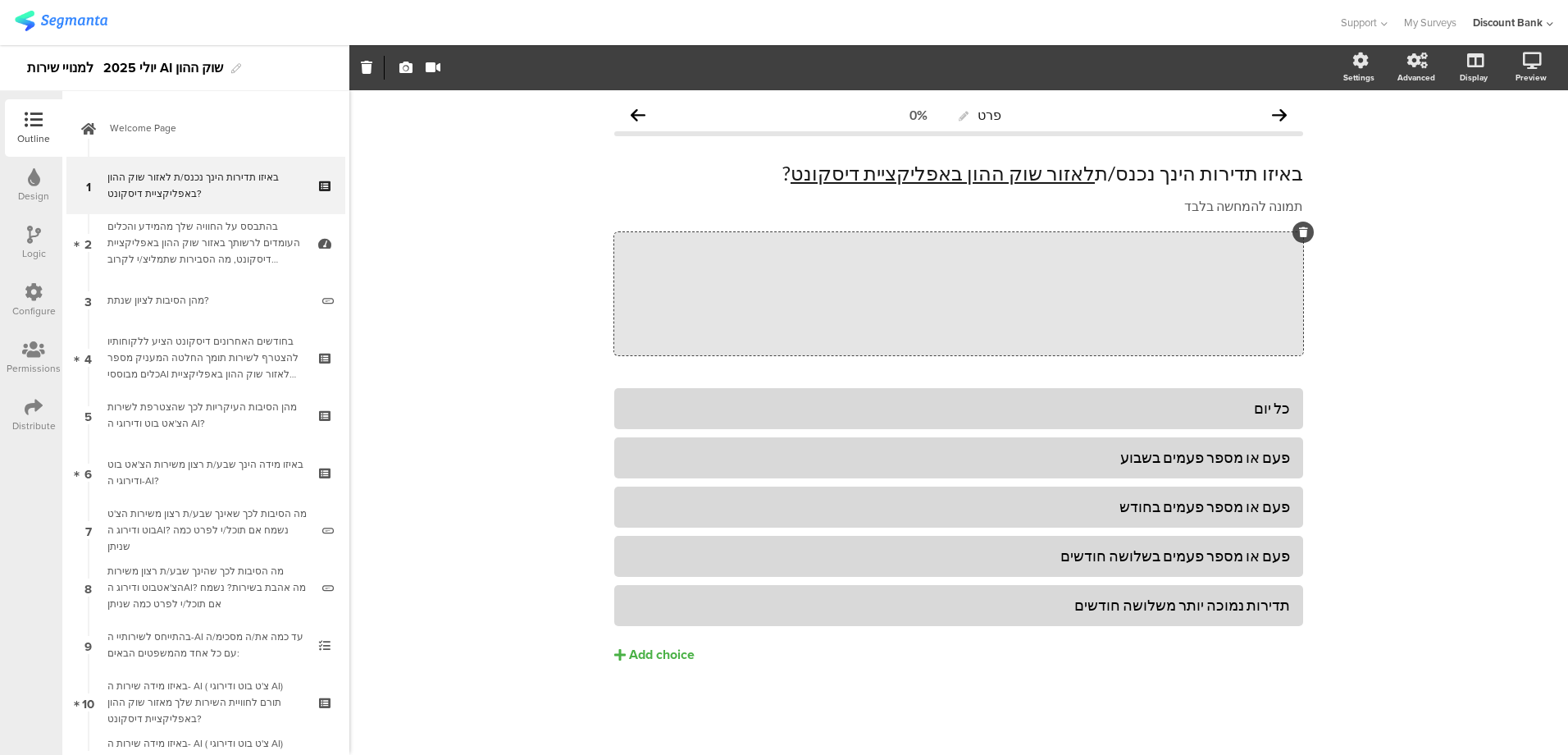
click at [428, 286] on div "פרט 0% באיזו תדירות הינך נכנס/ת לאזור שוק ההון באפליקציית דיסקונט ? באיזו תדירו…" at bounding box center [958, 423] width 1219 height 665
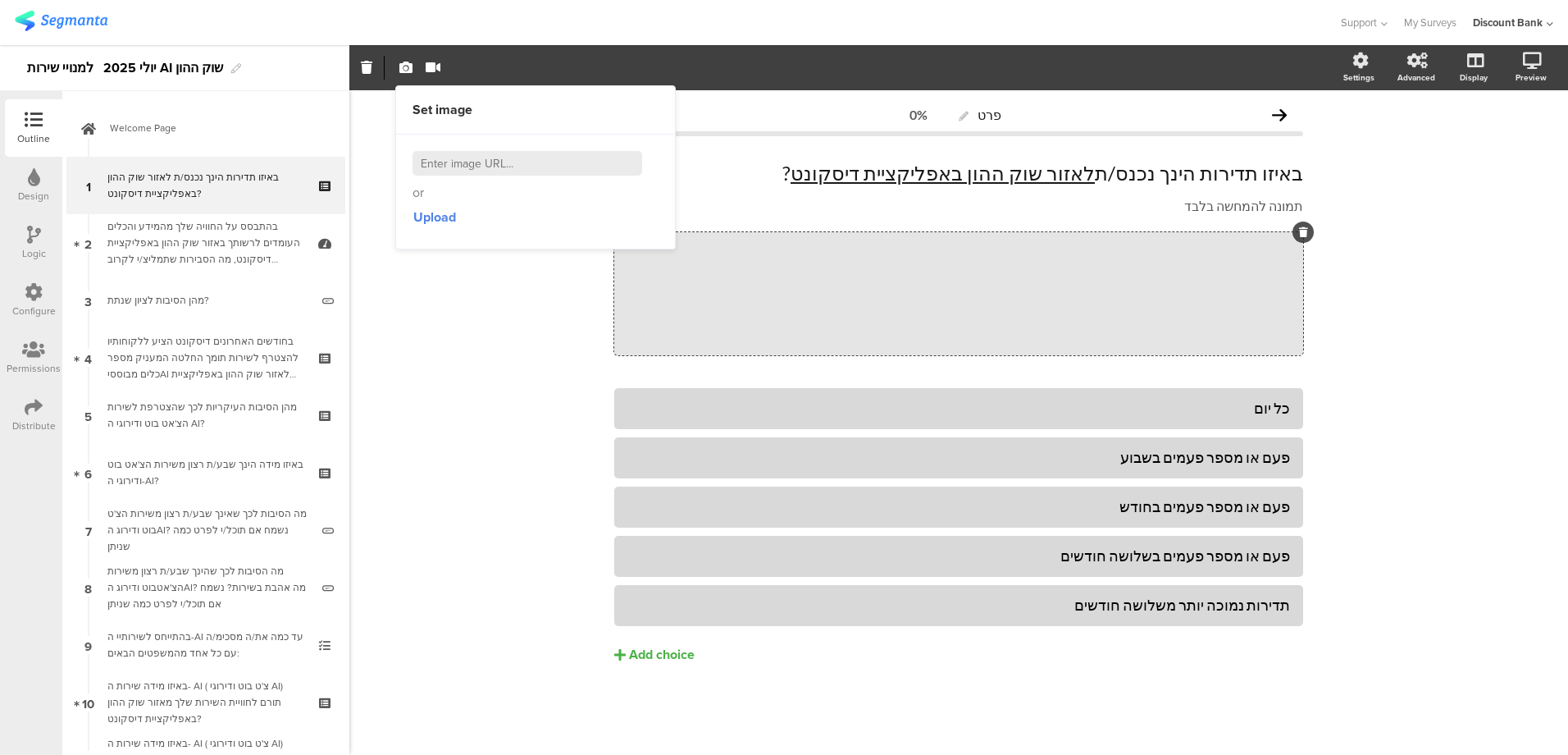
click at [1549, 22] on icon at bounding box center [1550, 24] width 7 height 12
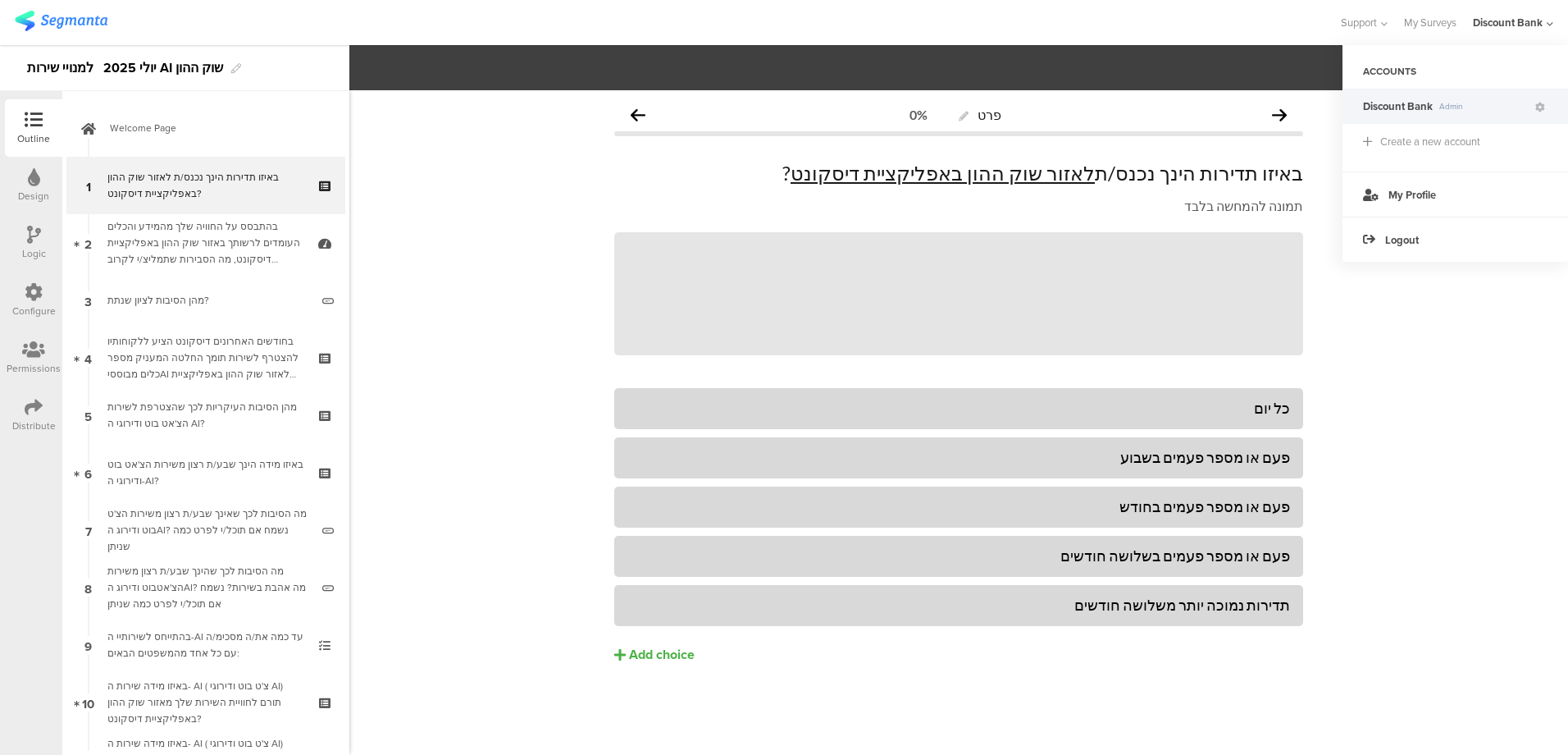
click at [1423, 202] on span "My Profile" at bounding box center [1412, 194] width 48 height 15
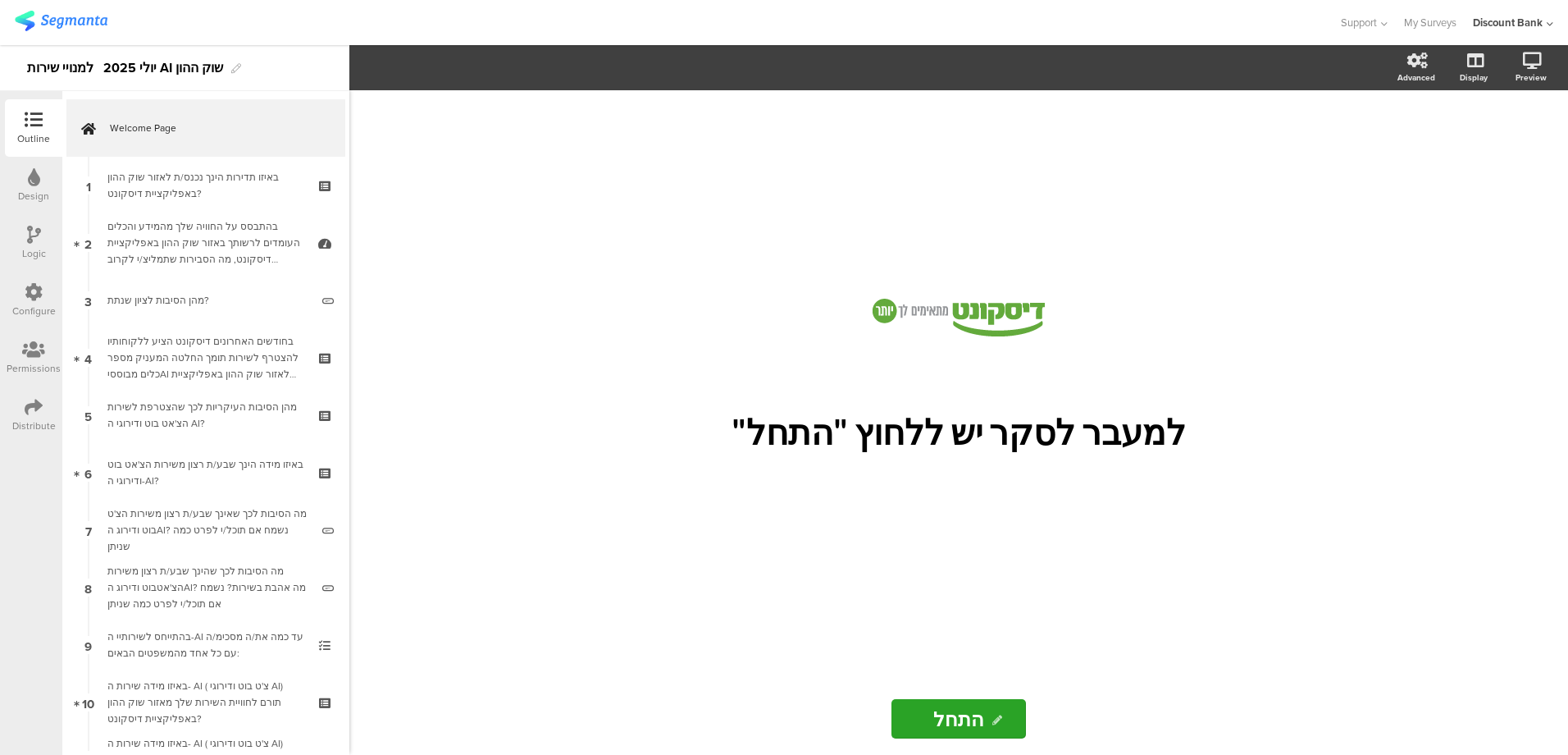
click at [33, 196] on div "Design" at bounding box center [33, 195] width 32 height 14
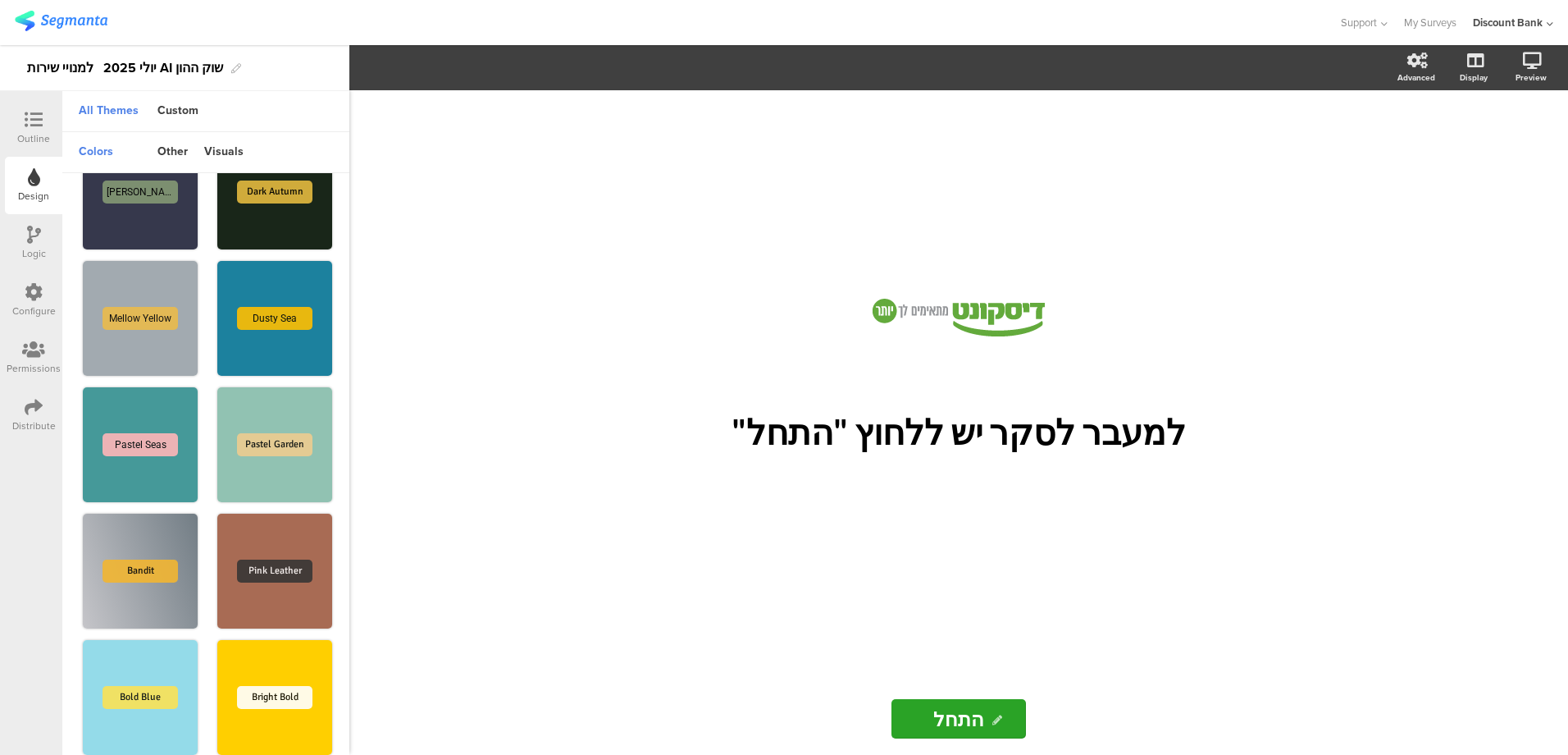
scroll to position [714, 0]
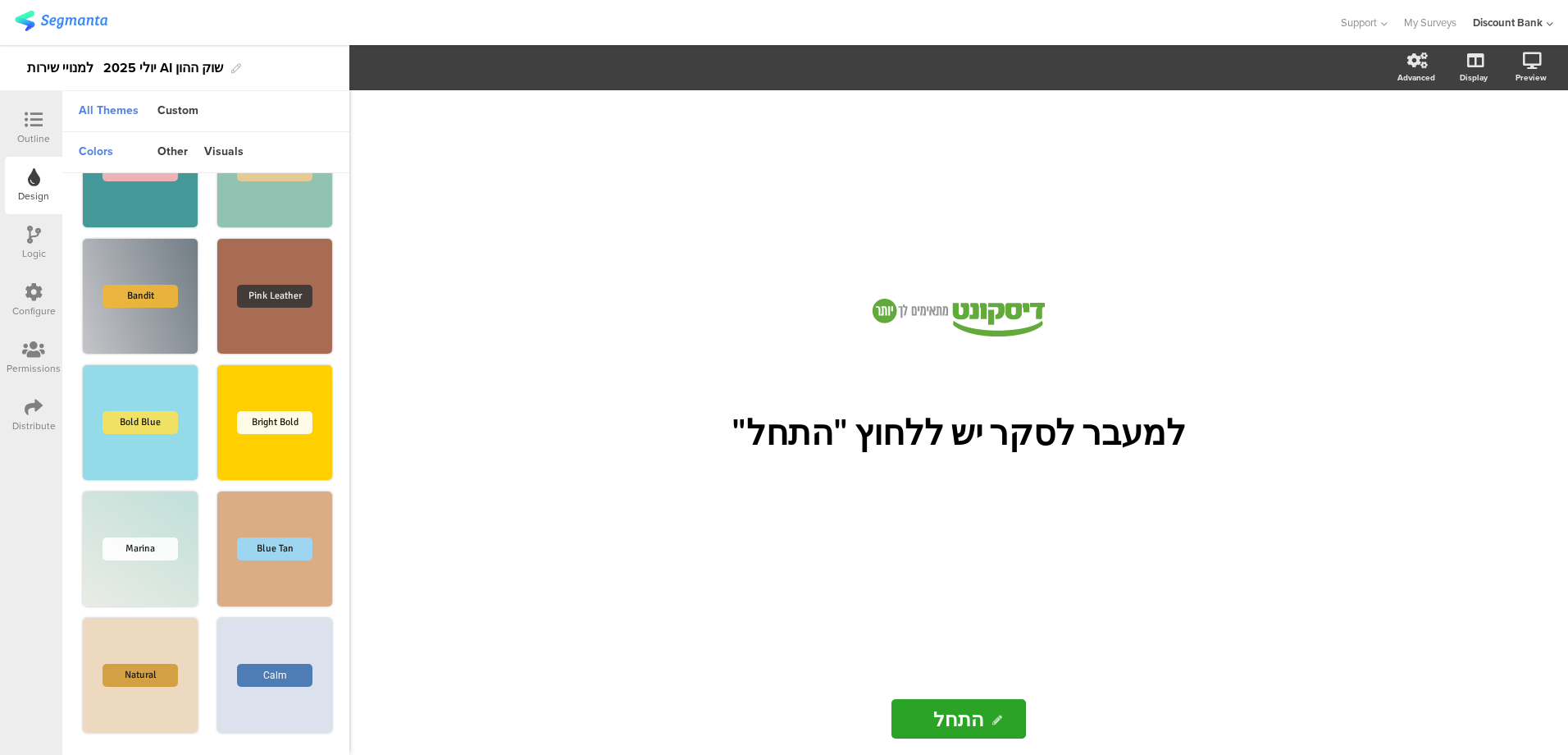
click at [32, 240] on icon at bounding box center [34, 234] width 14 height 18
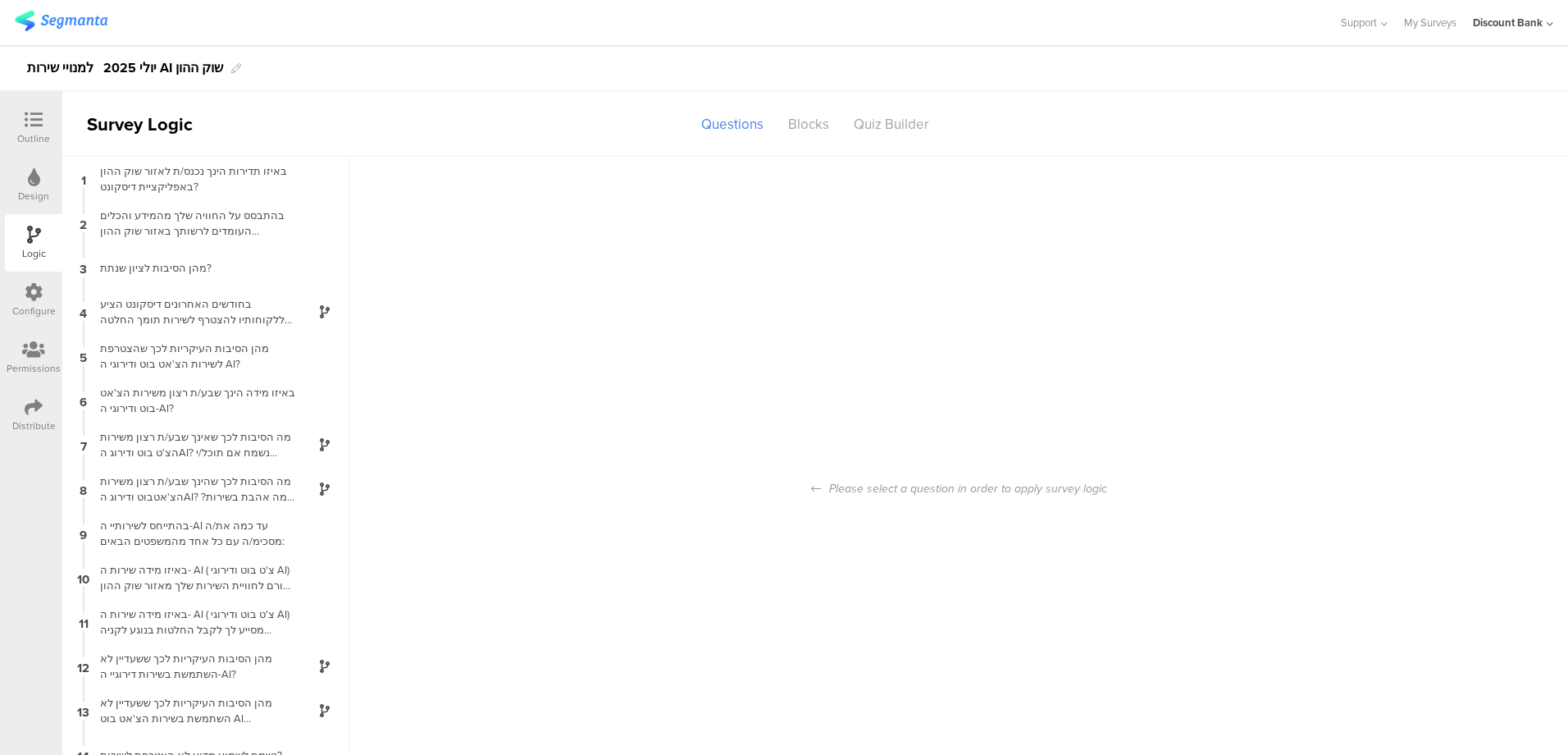
click at [38, 303] on div "Configure" at bounding box center [33, 310] width 43 height 14
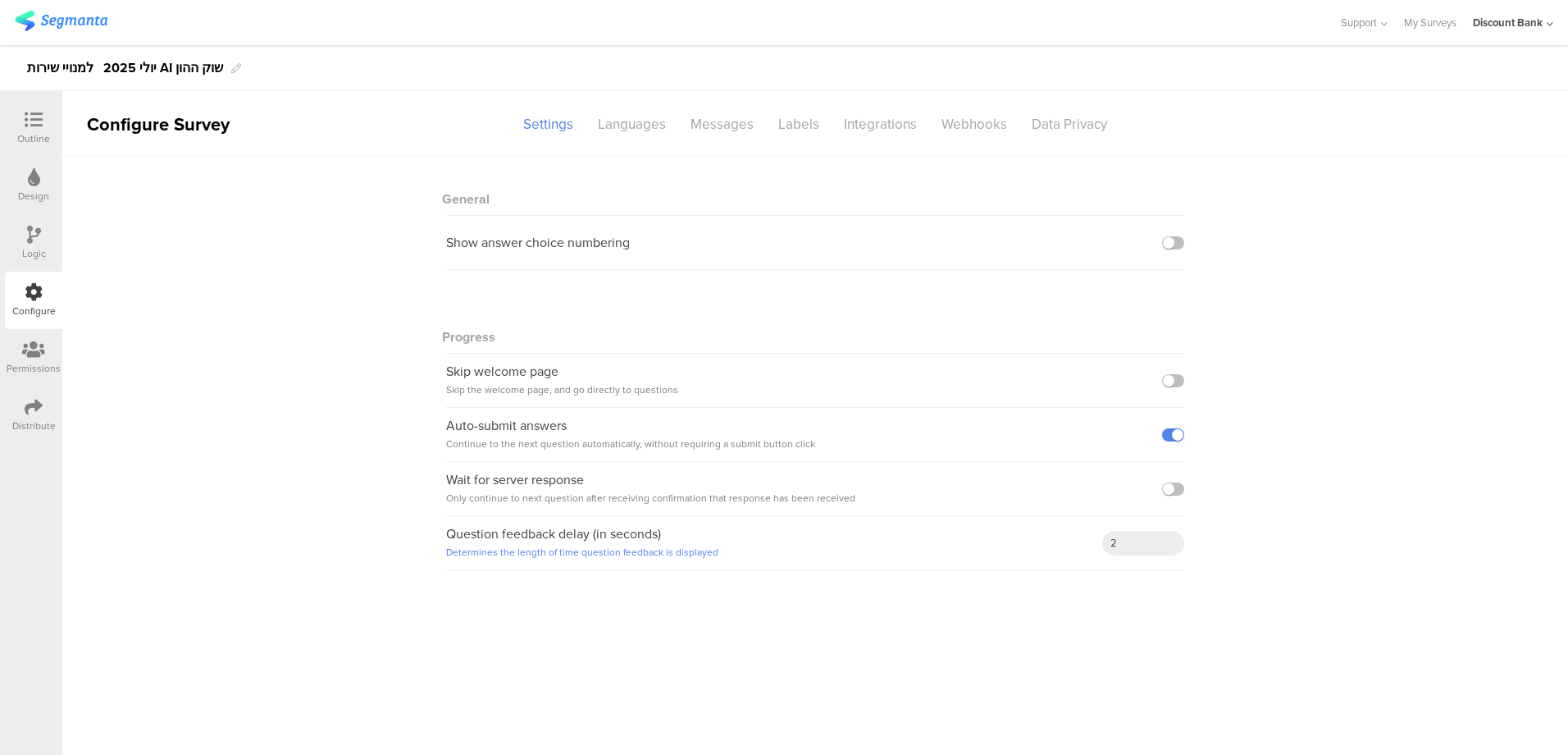
click at [31, 361] on div "Permissions" at bounding box center [34, 368] width 55 height 14
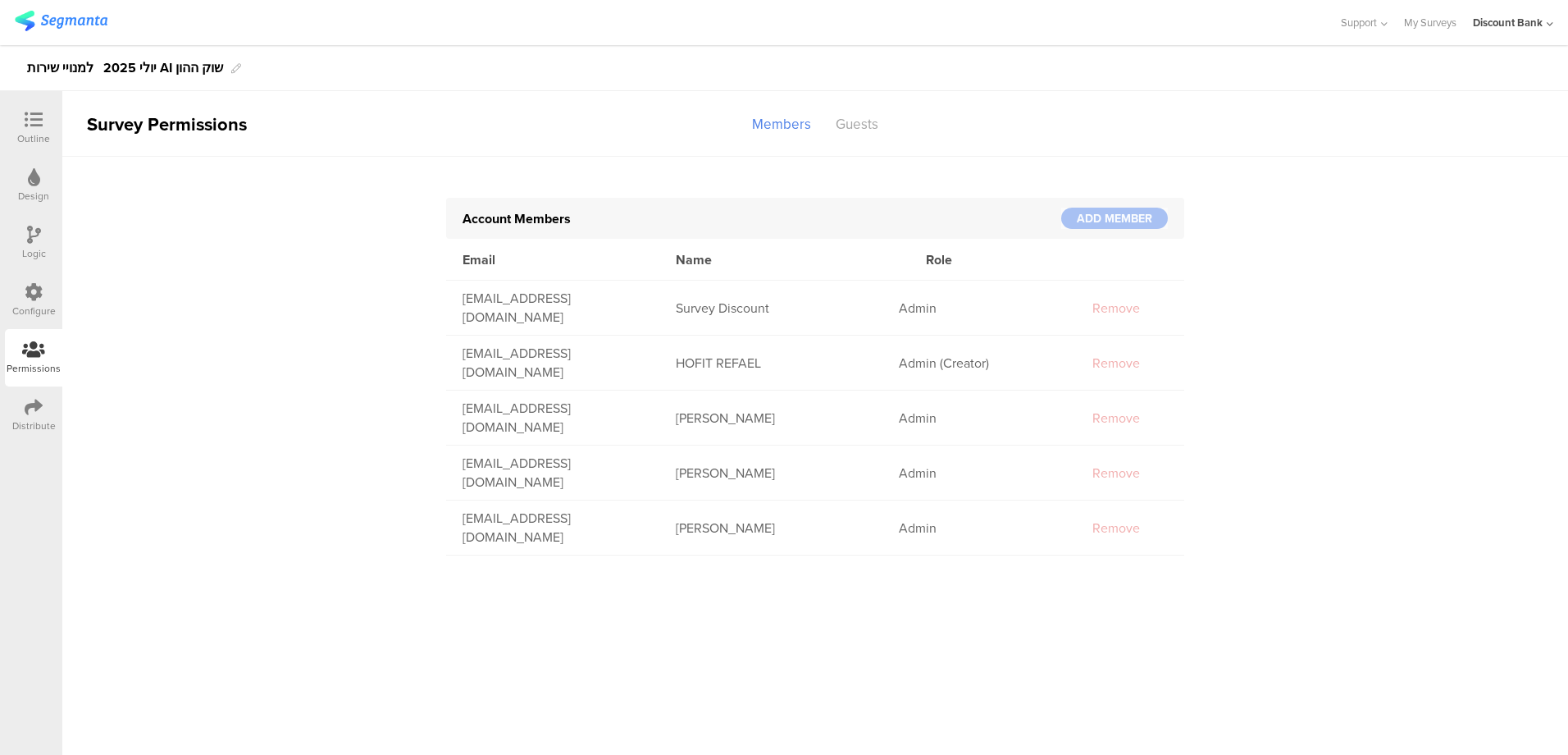
click at [20, 131] on div "Outline" at bounding box center [33, 138] width 33 height 14
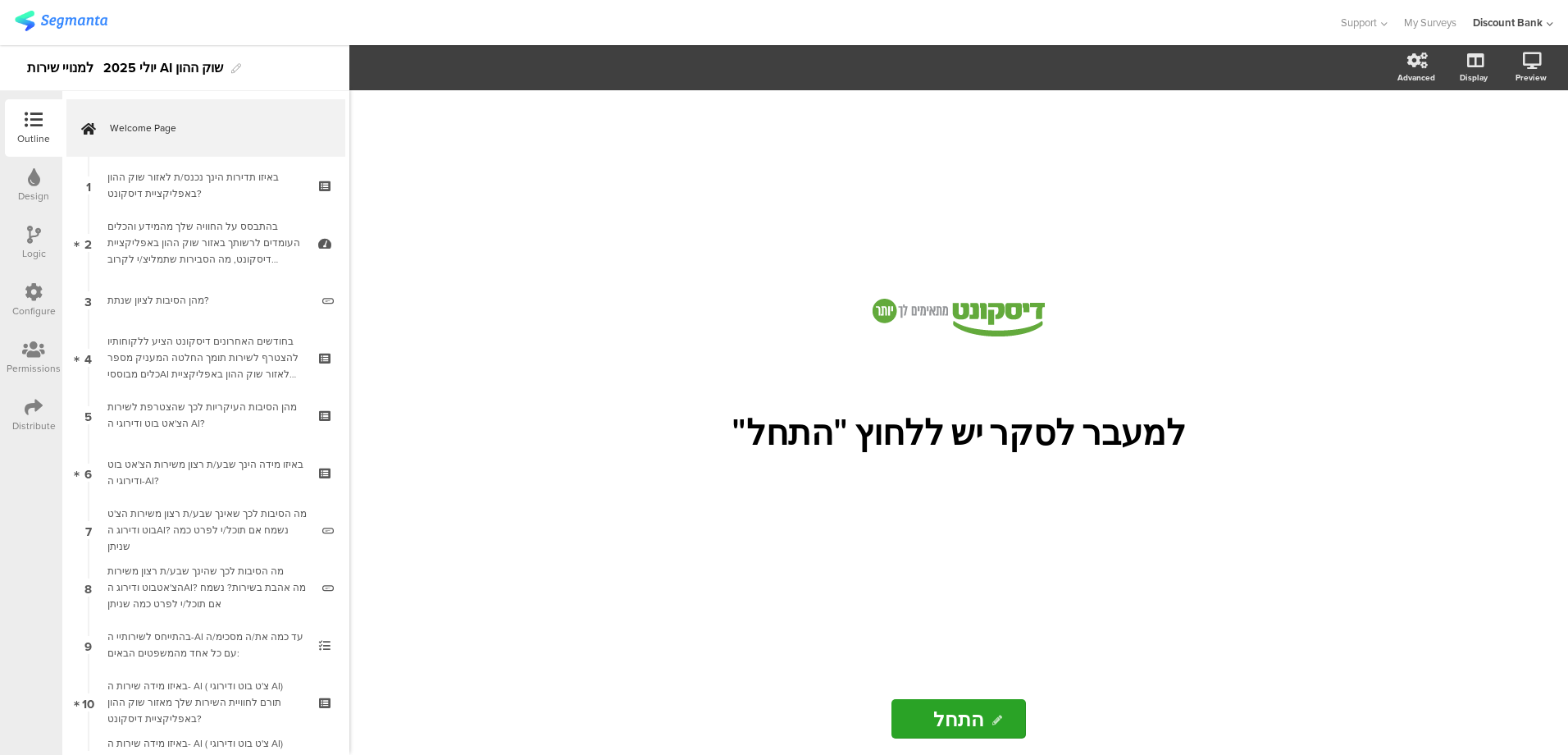
click at [188, 238] on div "בהתבסס על החוויה שלך מהמידע והכלים העומדים לרשותך באזור שוק ההון באפליקציית דיס…" at bounding box center [205, 243] width 196 height 49
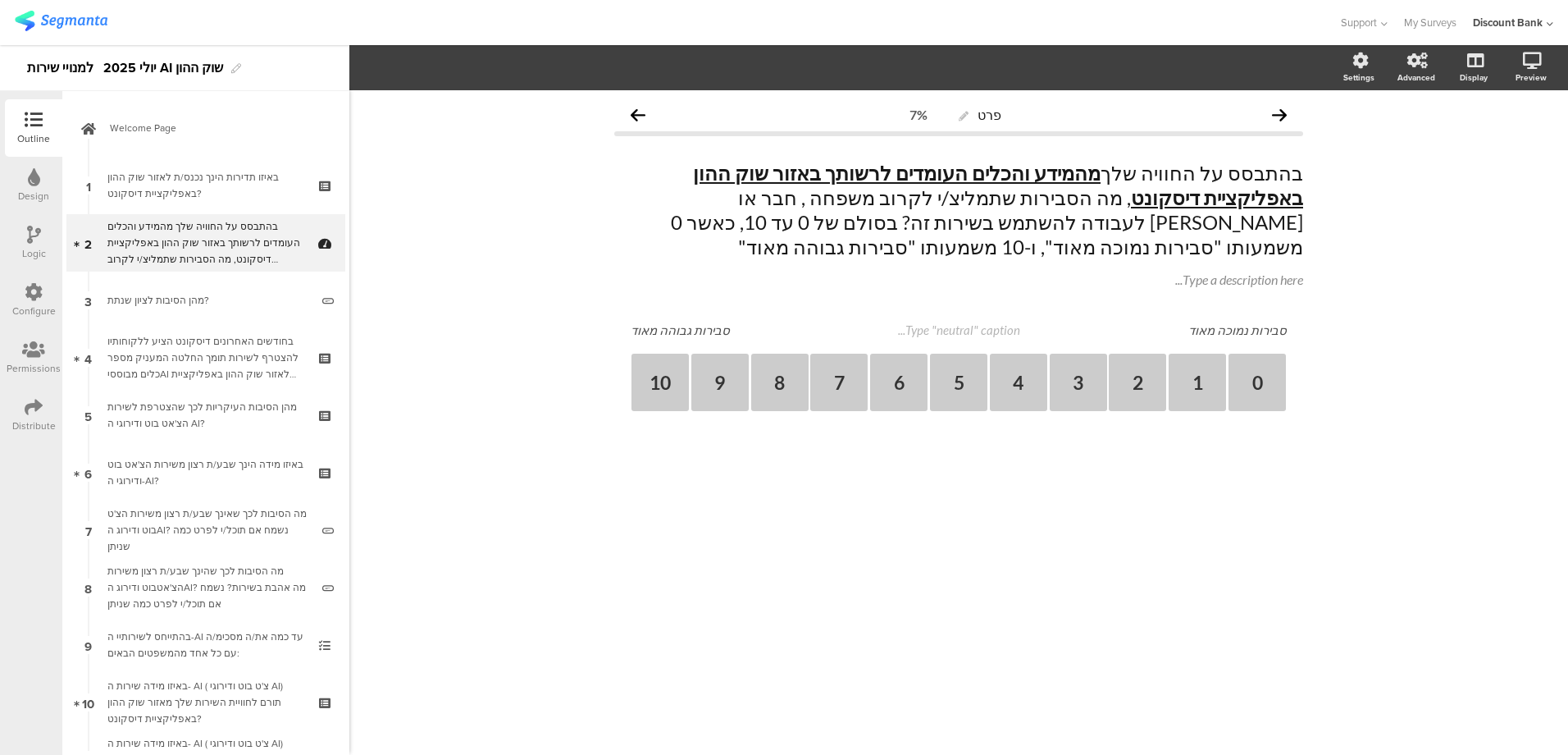
click at [192, 337] on div "בחודשים האחרונים דיסקונט הציע ללקוחותיו להצטרף לשירות תומך החלטה המעניק מספר כל…" at bounding box center [205, 358] width 196 height 49
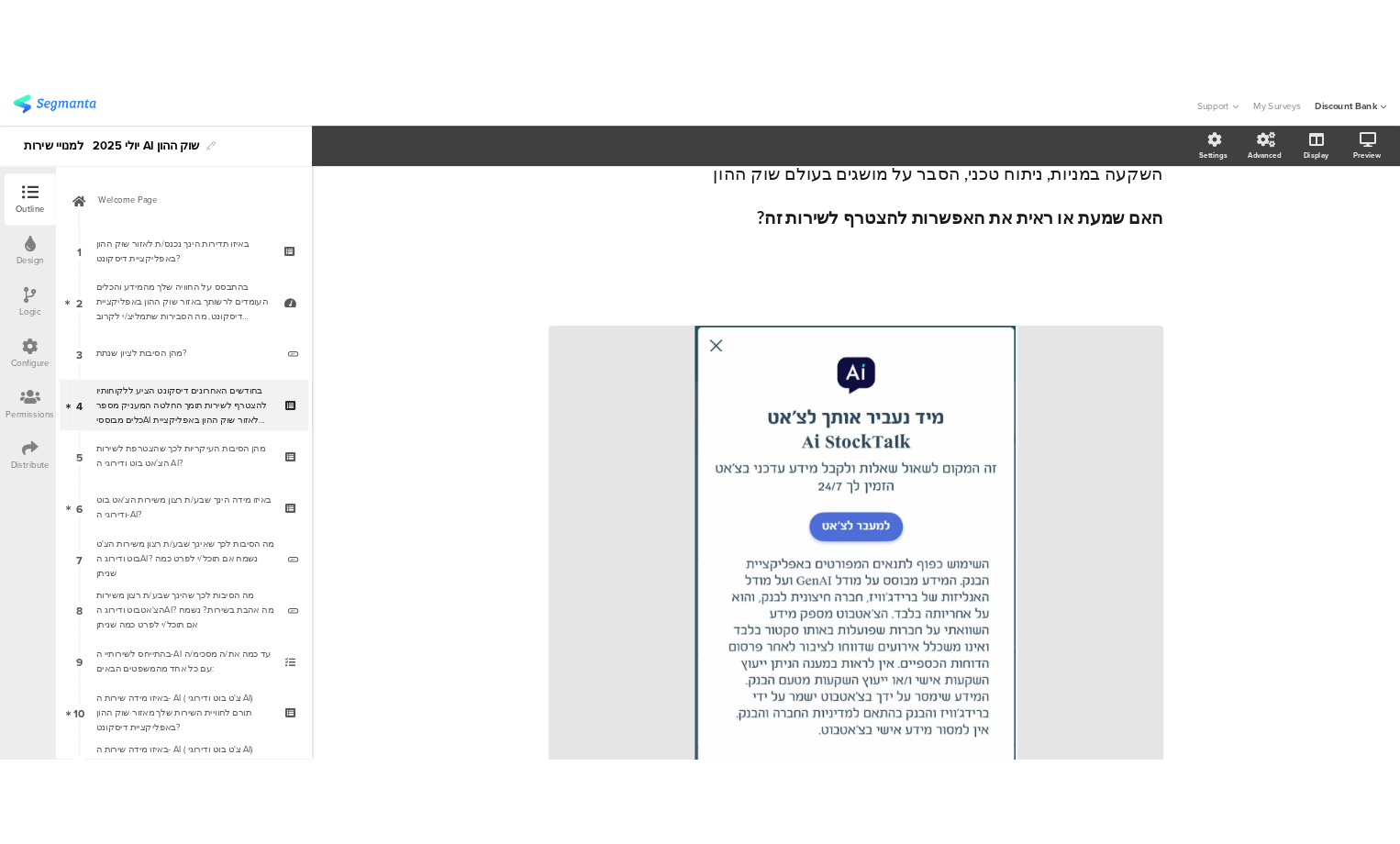
scroll to position [458, 0]
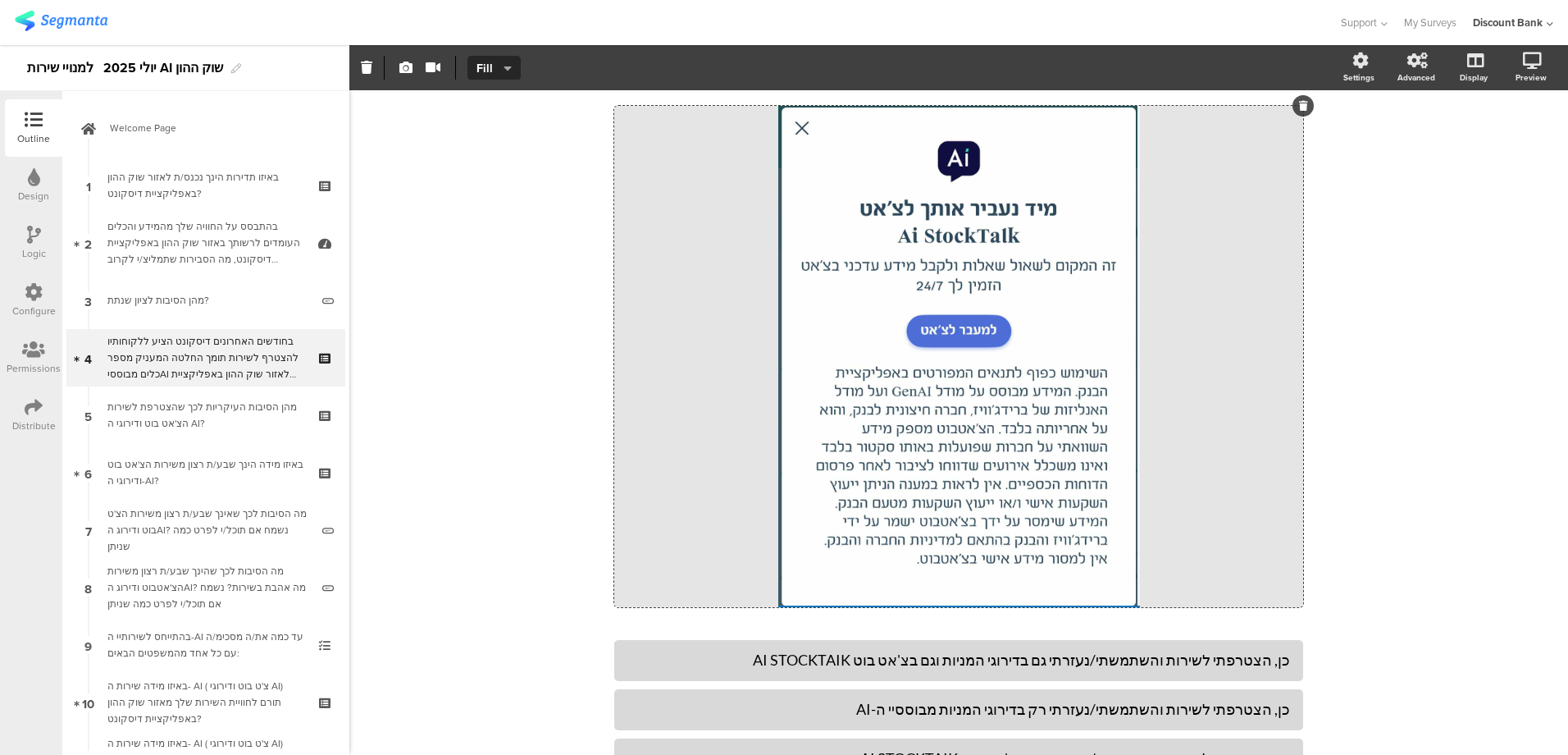
click at [406, 66] on icon "button" at bounding box center [405, 66] width 13 height 13
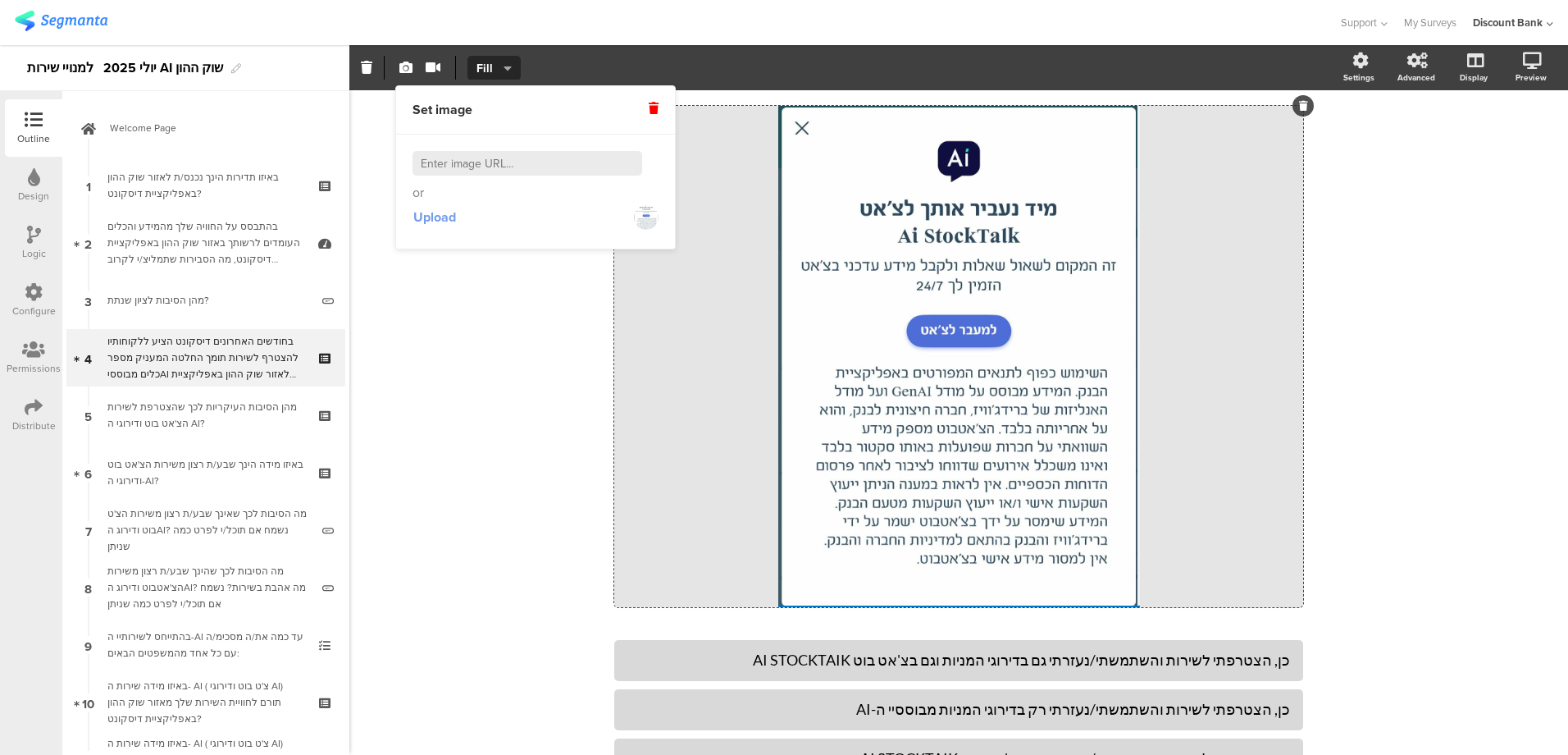
click at [421, 216] on span "Upload" at bounding box center [434, 217] width 43 height 19
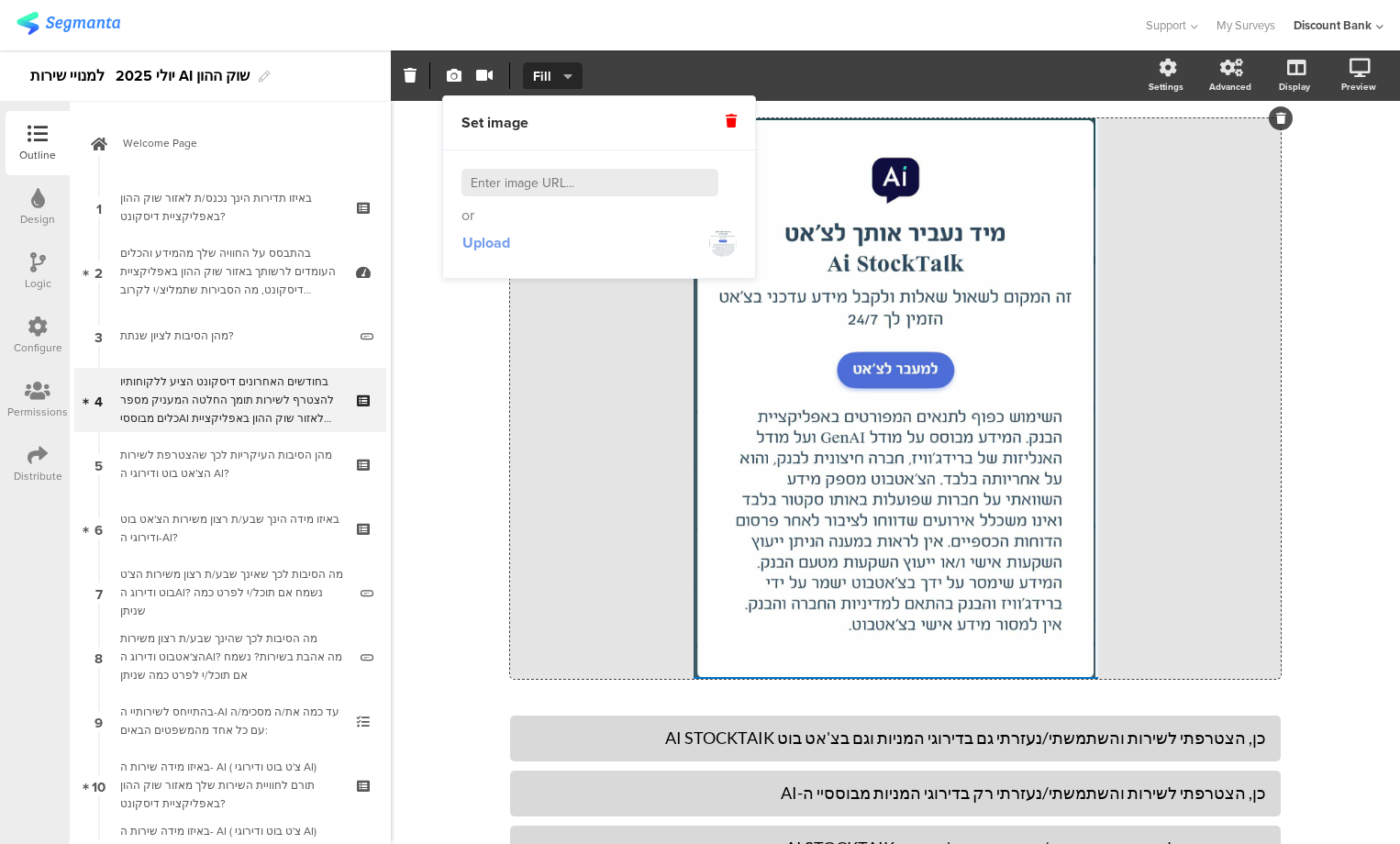
scroll to position [0, 0]
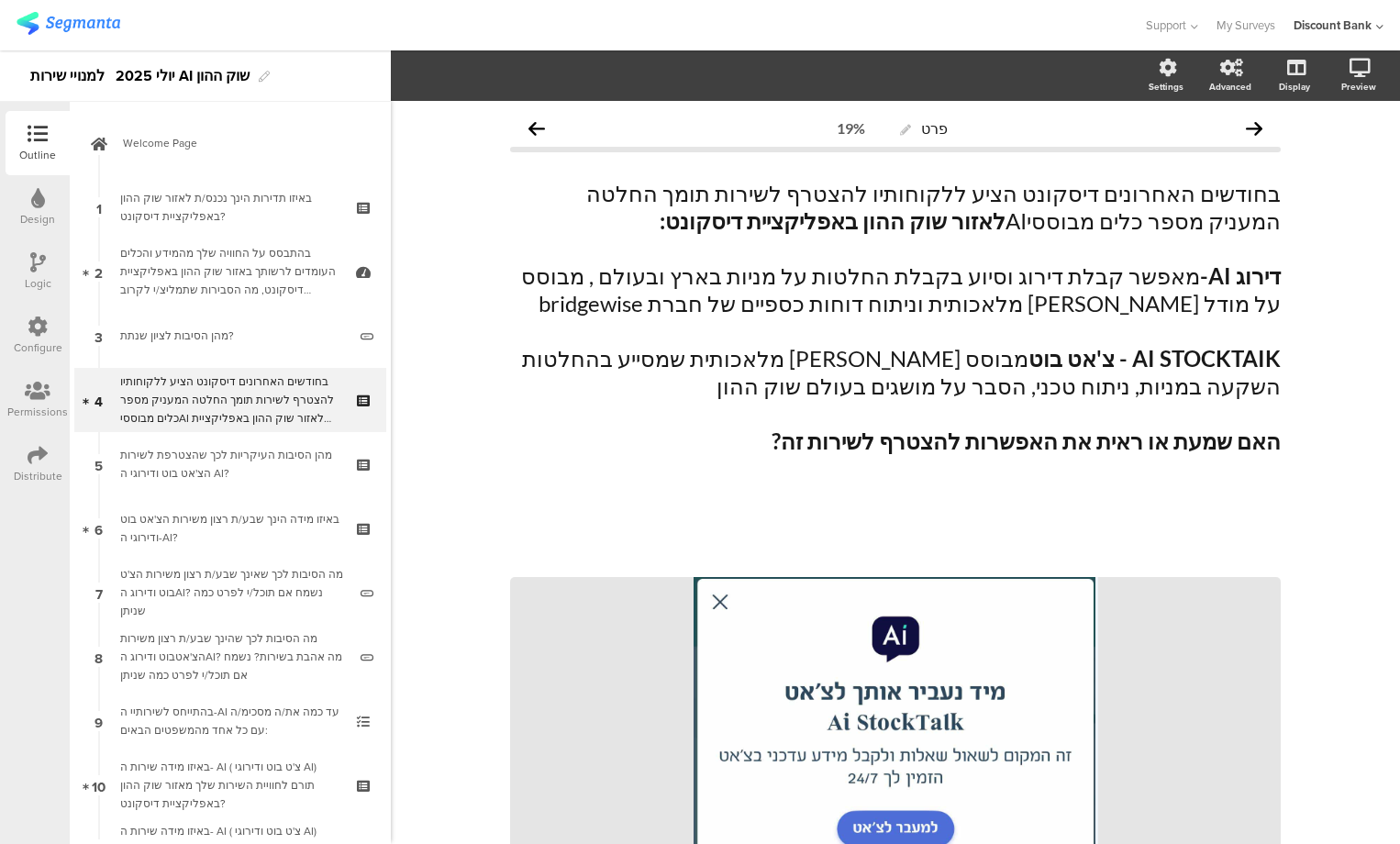
scroll to position [779, 0]
